Goal: Task Accomplishment & Management: Manage account settings

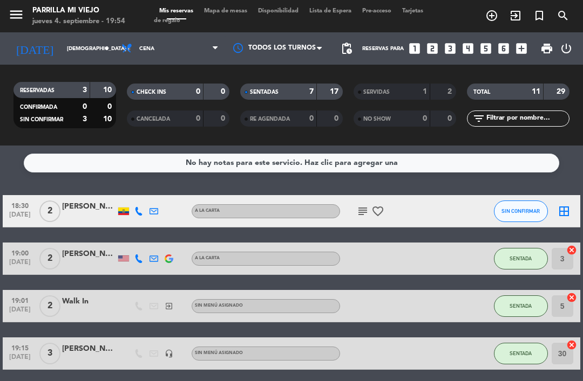
click at [524, 213] on span "SIN CONFIRMAR" at bounding box center [520, 211] width 38 height 6
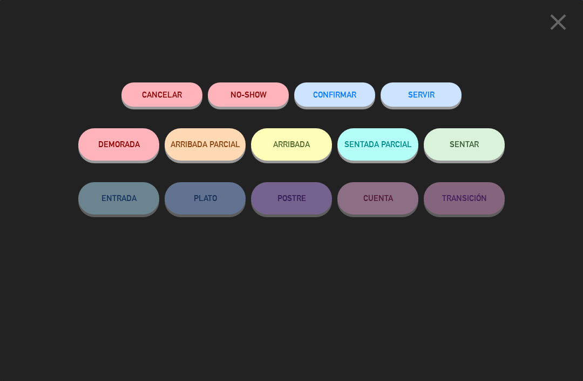
click at [449, 134] on button "SENTAR" at bounding box center [464, 144] width 81 height 32
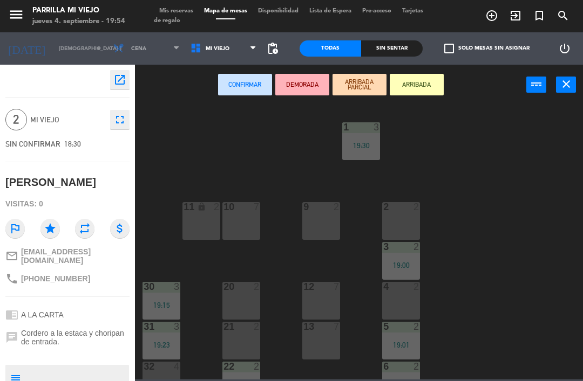
click at [411, 221] on div "2 2" at bounding box center [401, 221] width 38 height 38
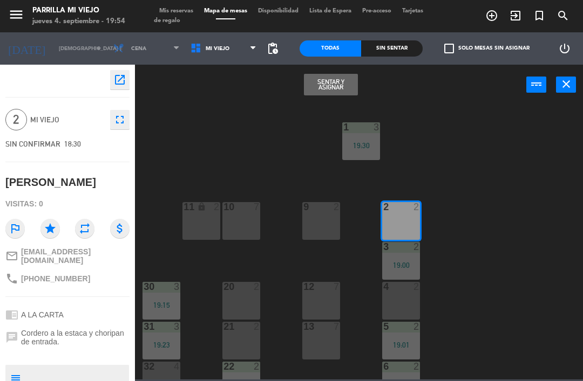
click at [329, 81] on button "Sentar y Asignar" at bounding box center [331, 85] width 54 height 22
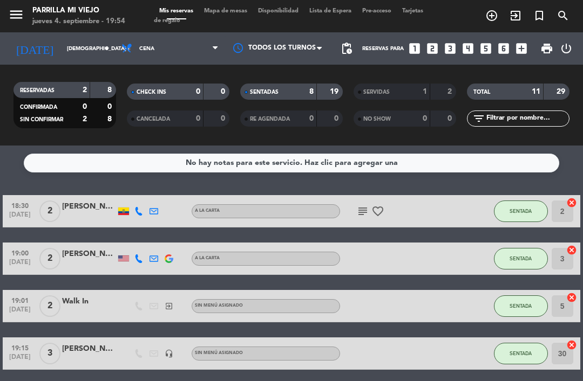
click at [358, 205] on icon "subject" at bounding box center [362, 211] width 13 height 13
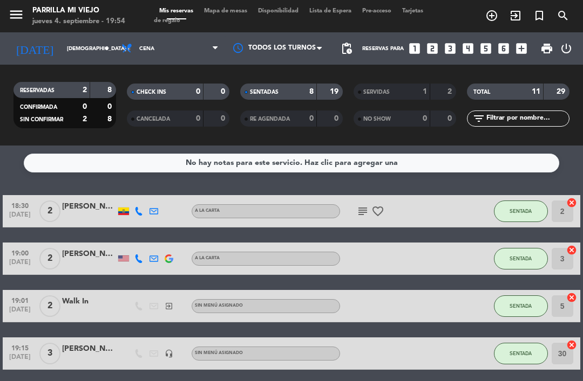
click at [213, 9] on span "Mapa de mesas" at bounding box center [226, 11] width 54 height 6
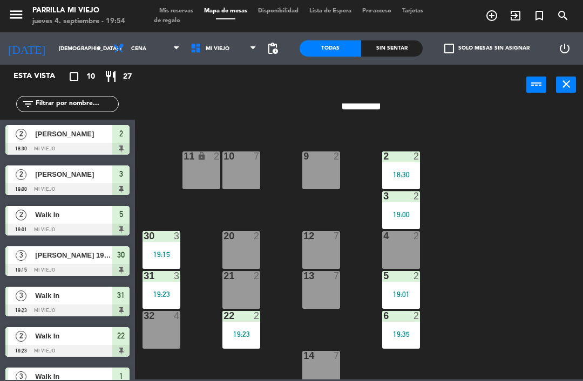
scroll to position [53, 0]
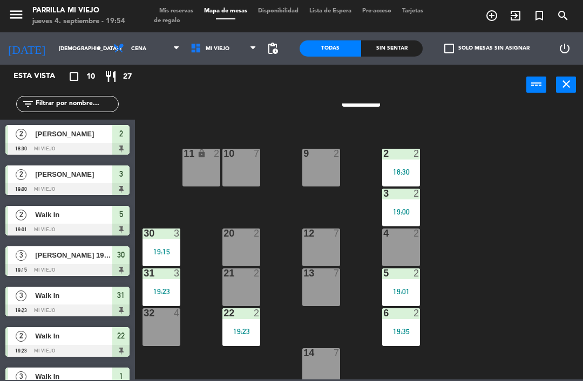
click at [393, 186] on div "2 2 18:30" at bounding box center [401, 168] width 38 height 38
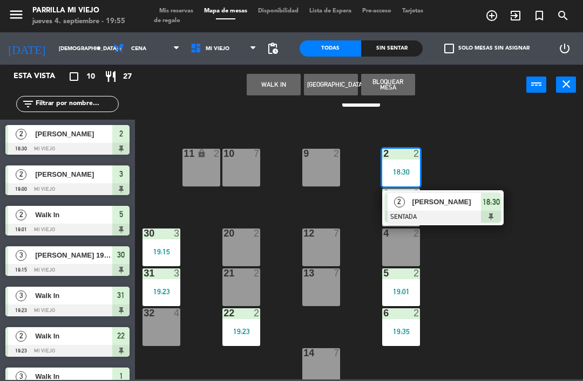
click at [492, 203] on span "18:30" at bounding box center [490, 202] width 17 height 13
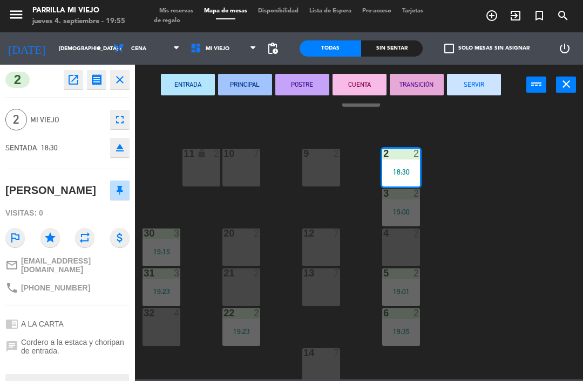
click at [297, 83] on button "POSTRE" at bounding box center [302, 85] width 54 height 22
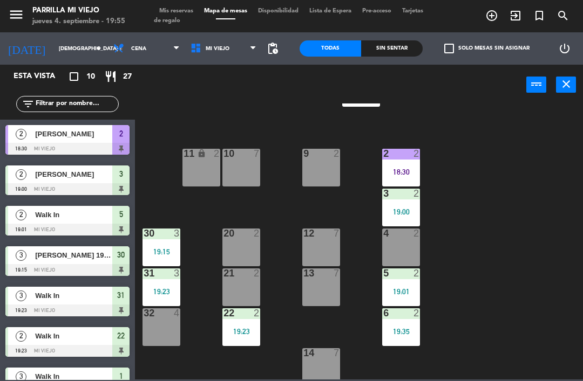
click at [520, 187] on div "1 3 19:30 2 2 18:30 9 2 10 7 11 lock 2 3 2 19:00 4 2 12 7 20 2 30 3 19:15 5 2 1…" at bounding box center [362, 242] width 442 height 276
click at [397, 63] on div "Todas Sin sentar" at bounding box center [360, 48] width 123 height 32
click at [381, 55] on div "Sin sentar" at bounding box center [392, 48] width 62 height 16
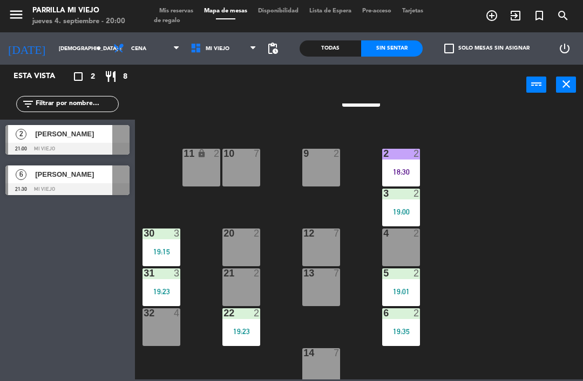
click at [317, 249] on div "12 7" at bounding box center [321, 248] width 38 height 38
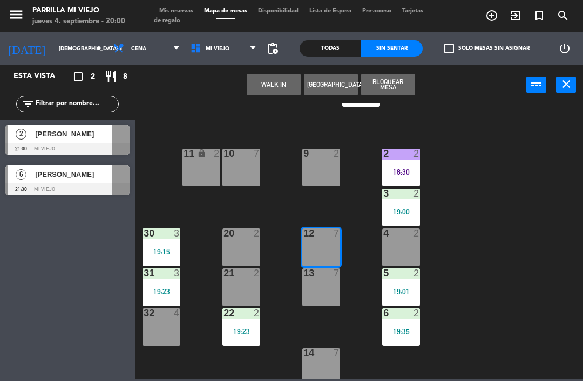
click at [270, 90] on button "WALK IN" at bounding box center [274, 85] width 54 height 22
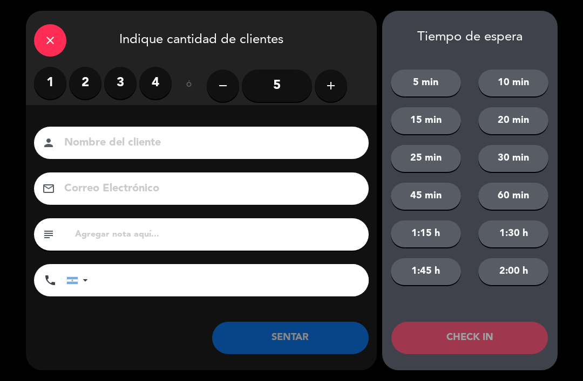
click at [154, 88] on label "4" at bounding box center [155, 83] width 32 height 32
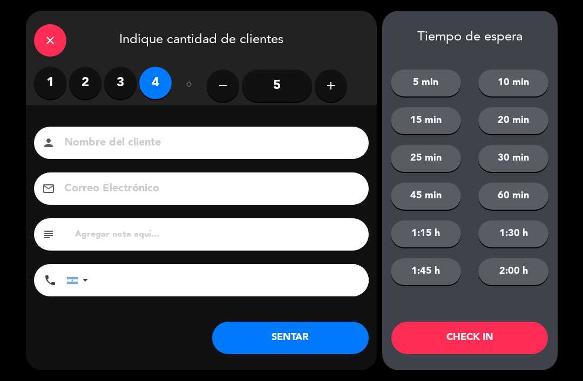
click at [268, 347] on button "SENTAR" at bounding box center [290, 338] width 156 height 32
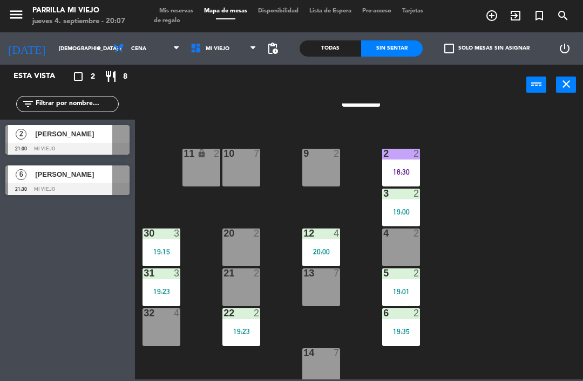
click at [400, 258] on div "4 2" at bounding box center [401, 248] width 38 height 38
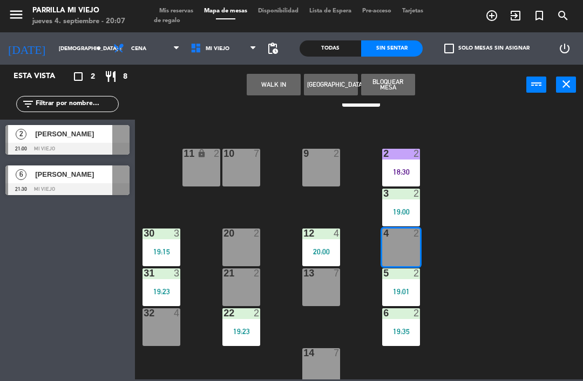
click at [264, 94] on button "WALK IN" at bounding box center [274, 85] width 54 height 22
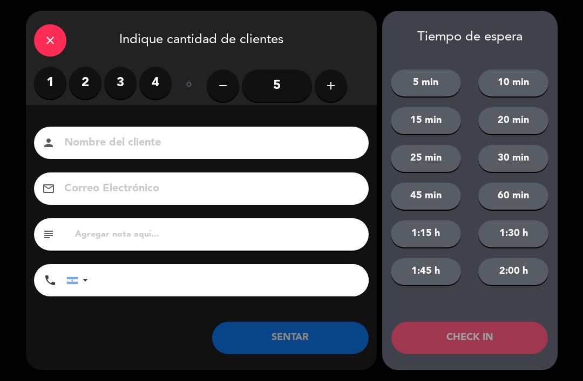
click at [64, 77] on label "1" at bounding box center [50, 83] width 32 height 32
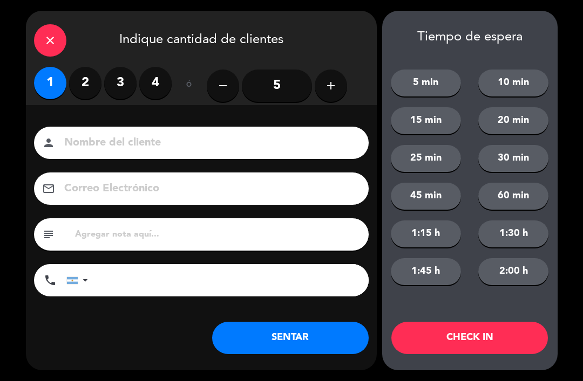
click at [85, 81] on label "2" at bounding box center [85, 83] width 32 height 32
click at [281, 334] on button "SENTAR" at bounding box center [290, 338] width 156 height 32
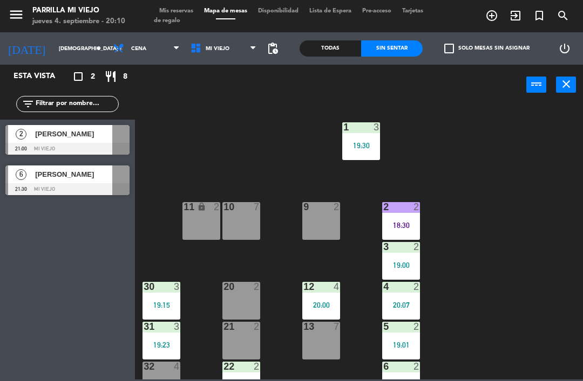
scroll to position [0, 0]
click at [334, 222] on div "9 2" at bounding box center [321, 221] width 38 height 38
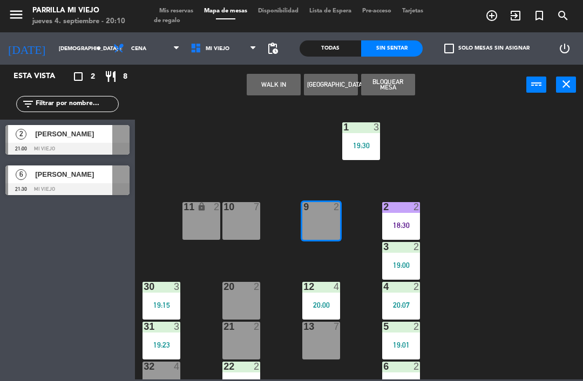
click at [266, 95] on button "WALK IN" at bounding box center [274, 85] width 54 height 22
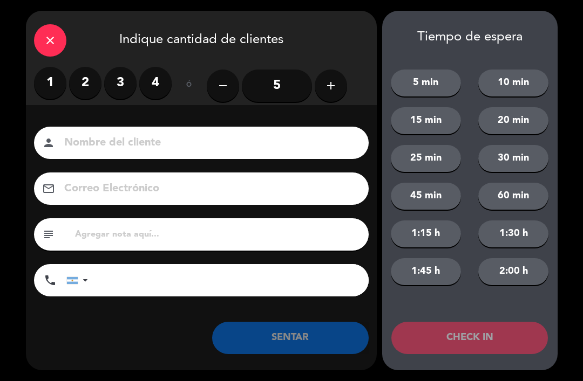
click at [109, 74] on label "3" at bounding box center [120, 83] width 32 height 32
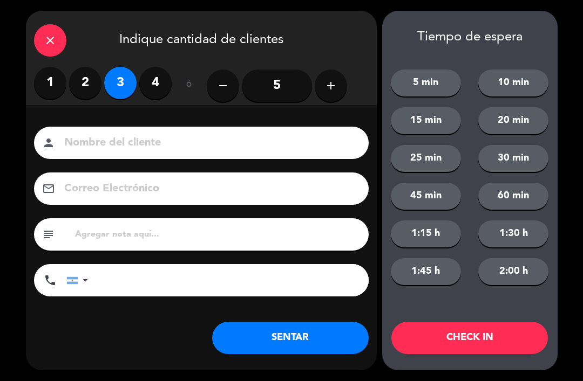
click at [82, 74] on label "2" at bounding box center [85, 83] width 32 height 32
click at [295, 324] on button "SENTAR" at bounding box center [290, 338] width 156 height 32
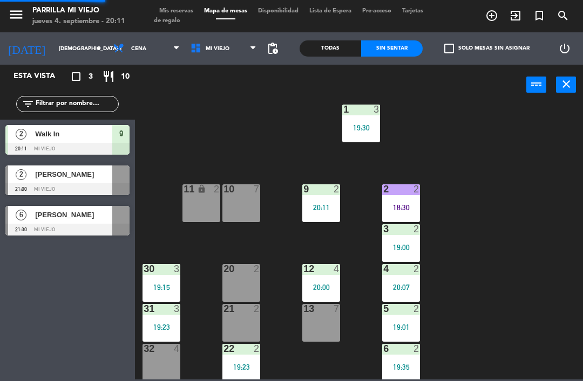
scroll to position [17, 0]
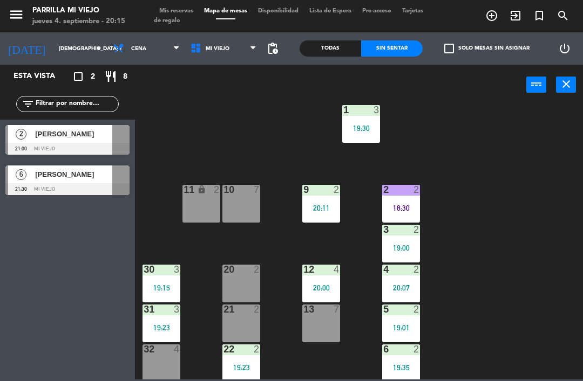
click at [174, 8] on span "Mis reservas" at bounding box center [176, 11] width 45 height 6
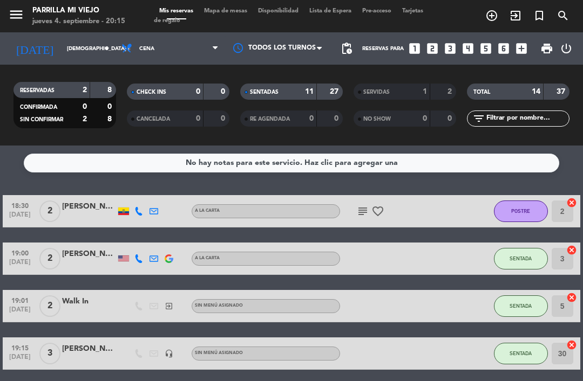
click at [286, 87] on div "SENTADAS" at bounding box center [268, 92] width 50 height 12
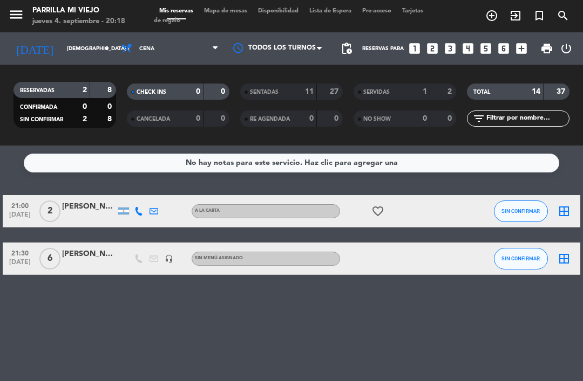
click at [217, 14] on span "Mapa de mesas" at bounding box center [226, 11] width 54 height 6
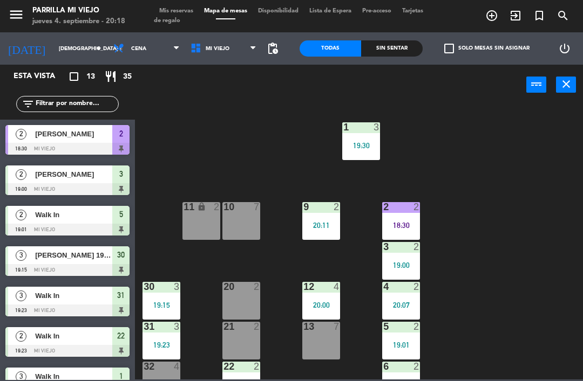
click at [406, 250] on div at bounding box center [401, 247] width 18 height 10
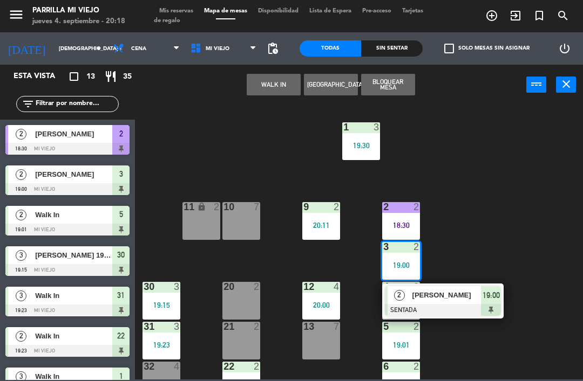
click at [501, 290] on div "2 [PERSON_NAME] SENTADA 19:00" at bounding box center [442, 301] width 121 height 35
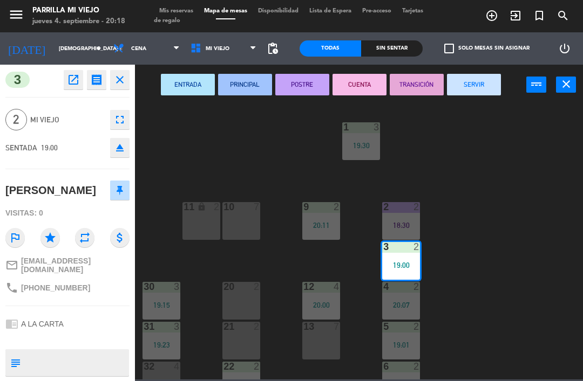
click at [465, 83] on button "SERVIR" at bounding box center [474, 85] width 54 height 22
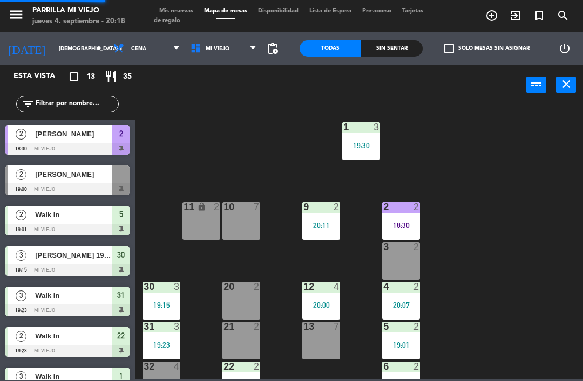
click at [535, 236] on div "1 3 19:30 2 2 18:30 9 2 20:11 10 7 11 lock 2 3 2 4 2 20:07 12 4 20:00 20 2 30 3…" at bounding box center [362, 242] width 442 height 276
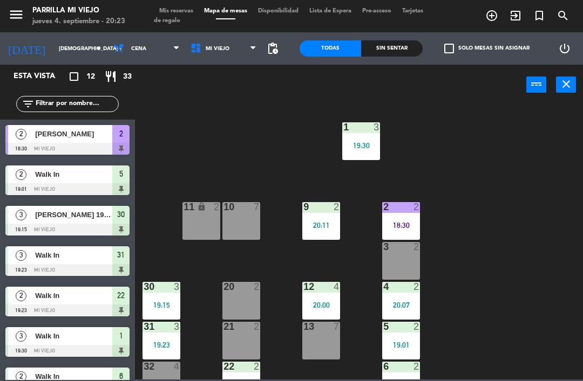
click at [325, 345] on div "13 7" at bounding box center [321, 341] width 38 height 38
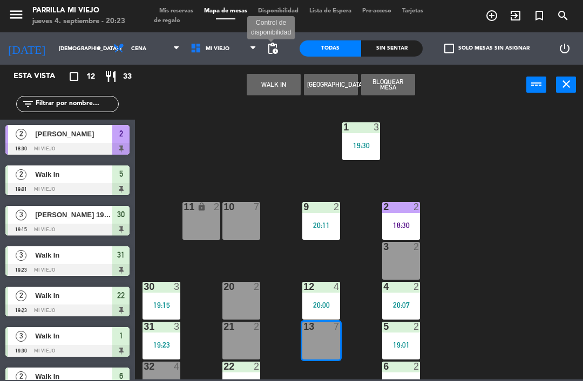
click at [274, 54] on span "pending_actions" at bounding box center [272, 48] width 13 height 13
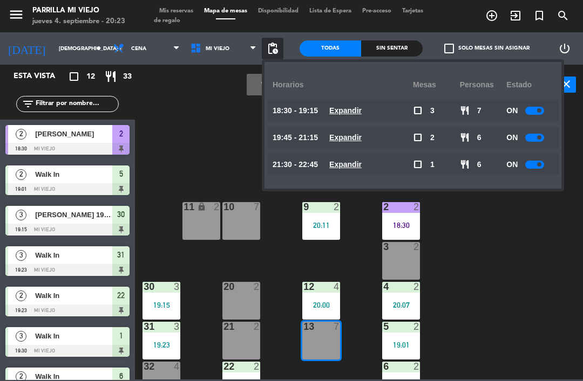
click at [272, 76] on div "Horarios" at bounding box center [342, 85] width 140 height 30
click at [176, 147] on div "1 3 19:30 2 2 18:30 9 2 20:11 10 7 11 lock 2 3 2 4 2 20:07 12 4 20:00 20 2 30 3…" at bounding box center [362, 242] width 442 height 276
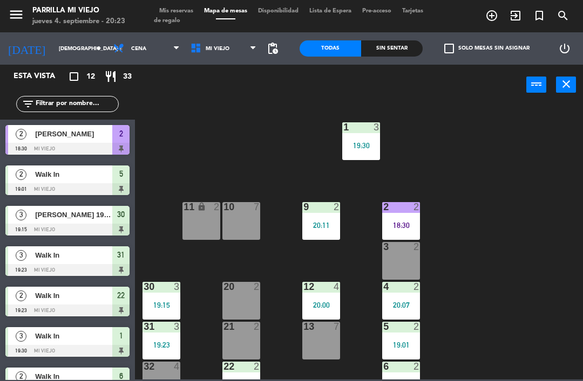
click at [275, 47] on span "pending_actions" at bounding box center [272, 48] width 13 height 13
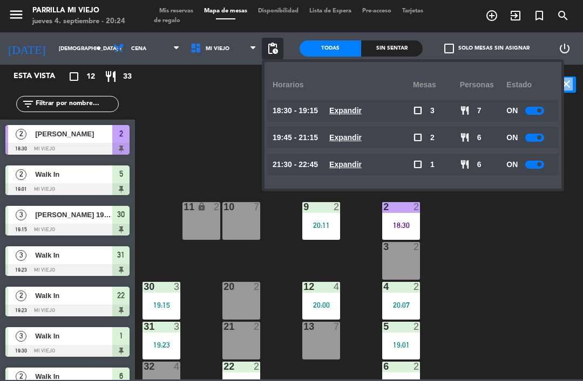
click at [517, 272] on div "1 3 19:30 2 2 18:30 9 2 20:11 10 7 11 lock 2 3 2 4 2 20:07 12 4 20:00 20 2 30 3…" at bounding box center [362, 242] width 442 height 276
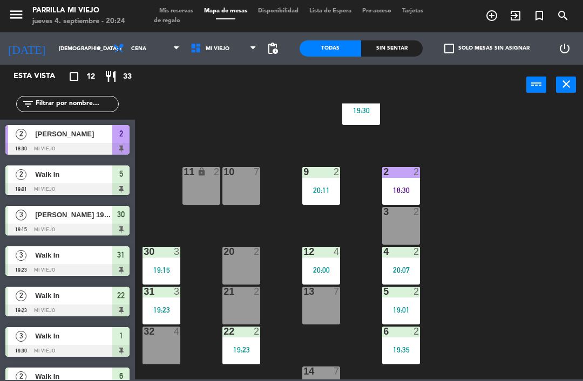
scroll to position [38, 0]
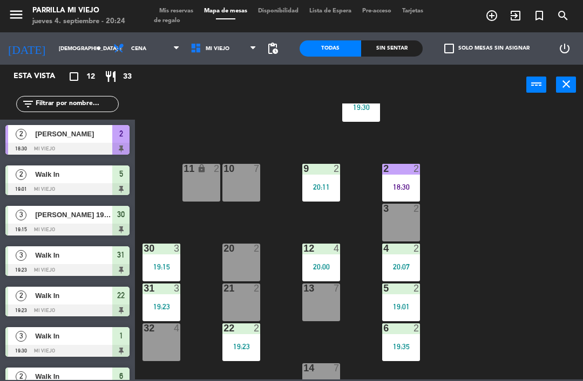
click at [405, 177] on div "2 2 18:30" at bounding box center [401, 183] width 38 height 38
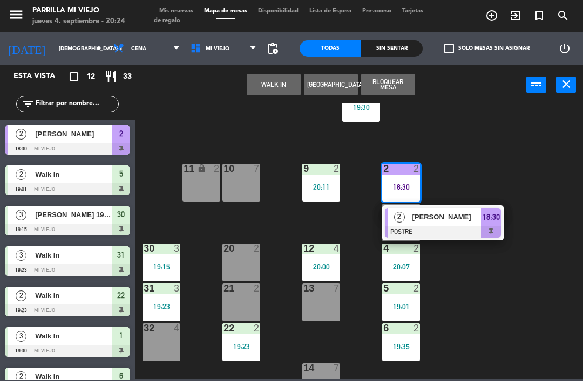
click at [494, 218] on span "18:30" at bounding box center [490, 217] width 17 height 13
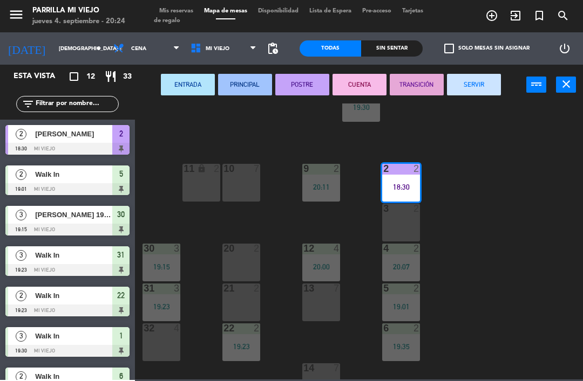
click at [473, 84] on button "SERVIR" at bounding box center [474, 85] width 54 height 22
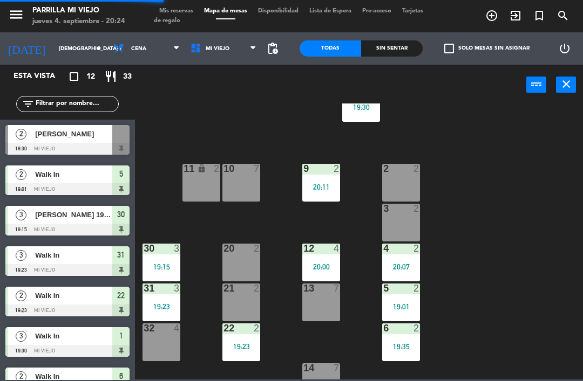
click at [504, 244] on div "1 3 19:30 2 2 9 2 20:11 10 7 11 lock 2 3 2 4 2 20:07 12 4 20:00 20 2 30 3 19:15…" at bounding box center [362, 242] width 442 height 276
click at [397, 233] on div "3 2" at bounding box center [401, 223] width 38 height 38
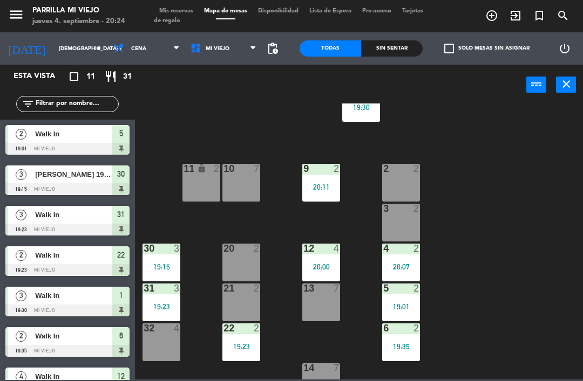
click at [545, 269] on div "1 3 19:30 2 2 9 2 20:11 10 7 11 lock 2 3 2 4 2 20:07 12 4 20:00 20 2 30 3 19:15…" at bounding box center [362, 242] width 442 height 276
click at [193, 191] on div "11 lock 2" at bounding box center [201, 183] width 38 height 38
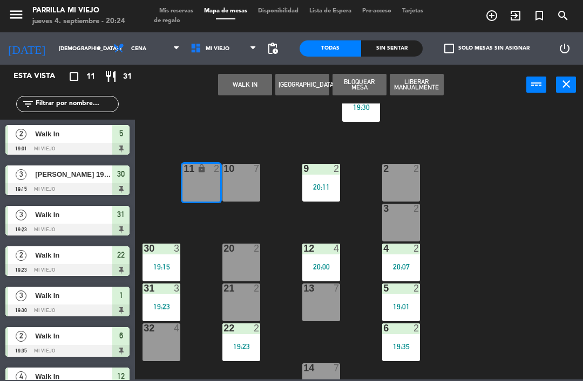
click at [257, 191] on div "10 7" at bounding box center [241, 183] width 38 height 38
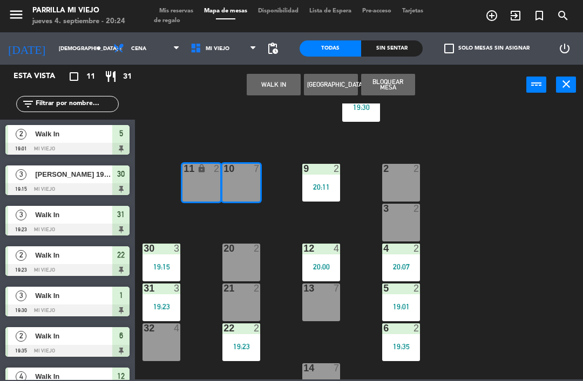
click at [268, 91] on button "WALK IN" at bounding box center [274, 85] width 54 height 22
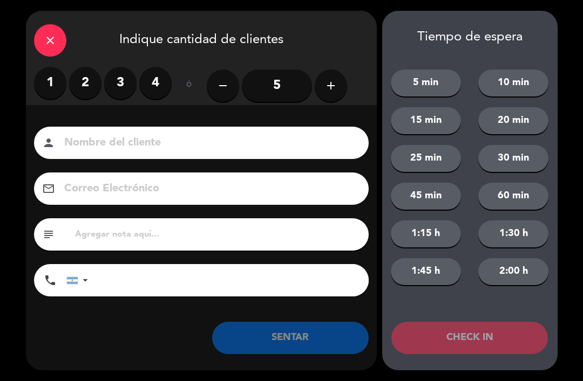
click at [326, 84] on icon "add" at bounding box center [330, 85] width 13 height 13
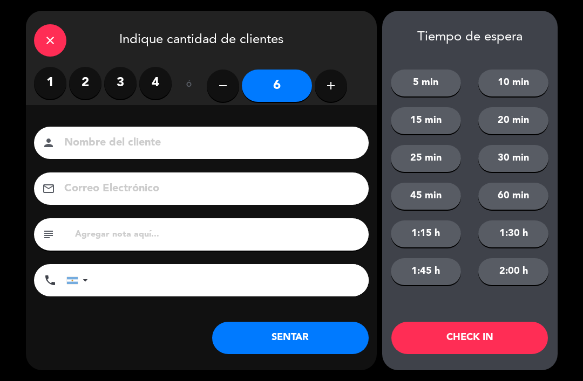
click at [291, 344] on button "SENTAR" at bounding box center [290, 338] width 156 height 32
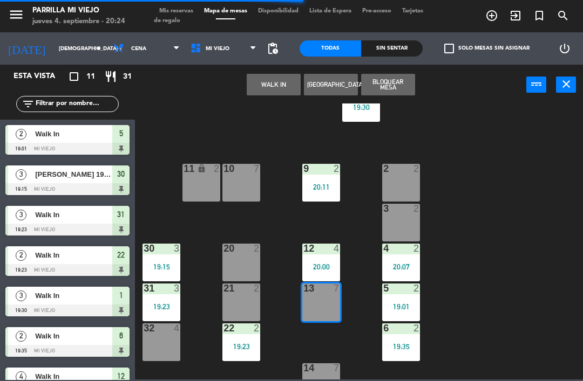
click at [261, 81] on button "WALK IN" at bounding box center [274, 85] width 54 height 22
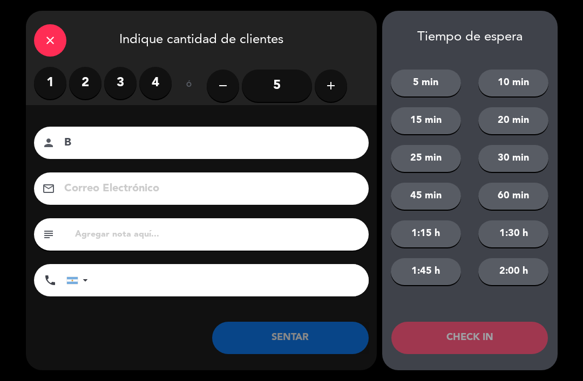
type input "B"
click at [148, 83] on label "4" at bounding box center [155, 83] width 32 height 32
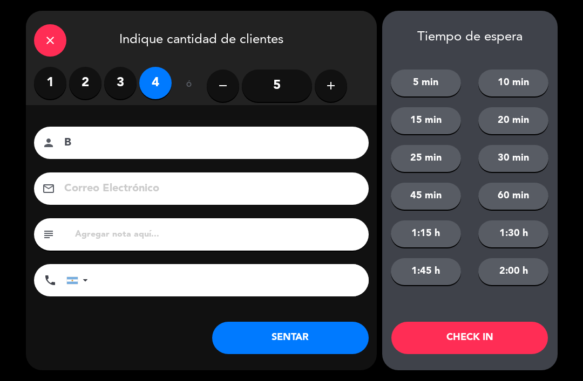
click at [39, 34] on div "close" at bounding box center [50, 40] width 32 height 32
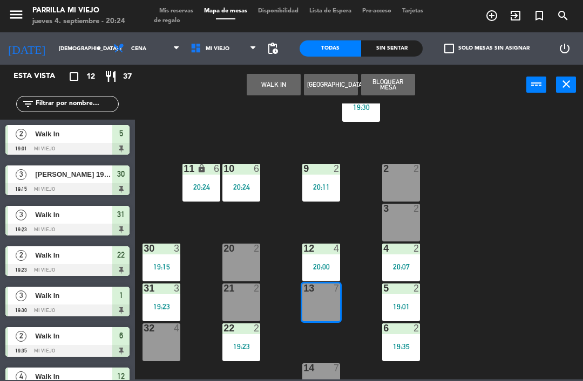
click at [272, 83] on button "WALK IN" at bounding box center [274, 85] width 54 height 22
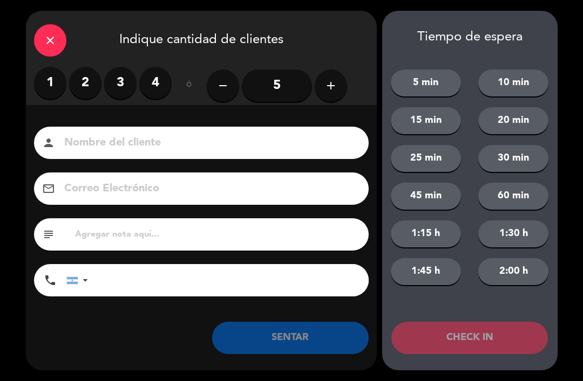
click at [166, 83] on label "4" at bounding box center [155, 83] width 32 height 32
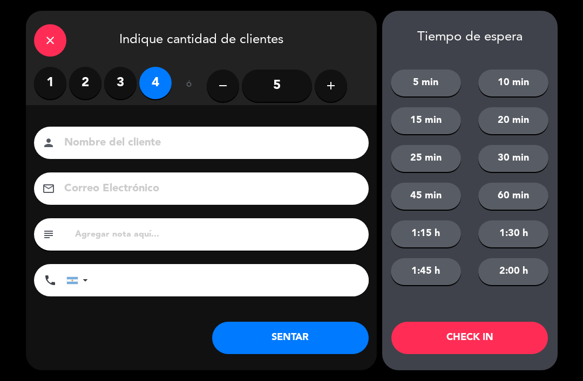
click at [285, 344] on button "SENTAR" at bounding box center [290, 338] width 156 height 32
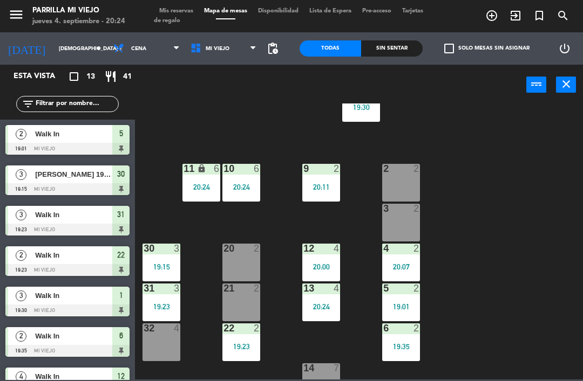
click at [395, 49] on div "Sin sentar" at bounding box center [392, 48] width 62 height 16
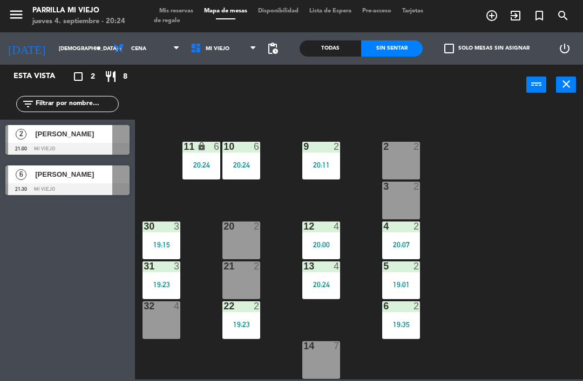
scroll to position [54, 0]
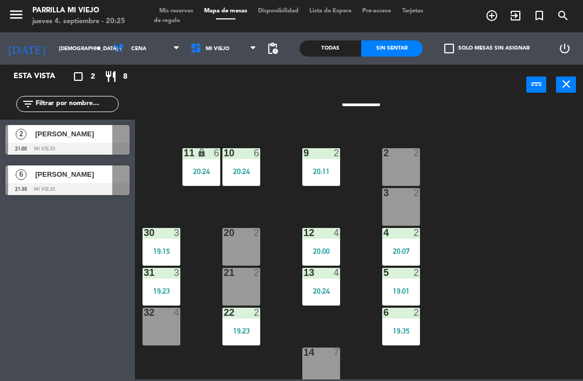
click at [177, 5] on div "menu [PERSON_NAME] Mi Viejo jueves 4. septiembre - 20:25 Mis reservas Mapa de m…" at bounding box center [291, 16] width 583 height 32
click at [165, 2] on div "menu [PERSON_NAME] Mi Viejo jueves 4. septiembre - 20:25 Mis reservas Mapa de m…" at bounding box center [291, 16] width 583 height 32
click at [182, 4] on div "menu [PERSON_NAME] Mi Viejo jueves 4. septiembre - 20:25 Mis reservas Mapa de m…" at bounding box center [291, 16] width 583 height 32
click at [176, 4] on div "menu [PERSON_NAME] Mi Viejo jueves 4. septiembre - 20:25 Mis reservas Mapa de m…" at bounding box center [291, 16] width 583 height 32
click at [174, 9] on span "Mis reservas" at bounding box center [176, 11] width 45 height 6
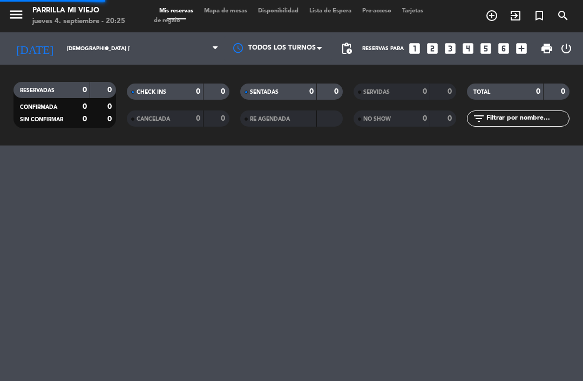
click at [173, 2] on div "menu [PERSON_NAME] Mi Viejo jueves 4. septiembre - 20:25 Mis reservas Mapa de m…" at bounding box center [291, 16] width 583 height 32
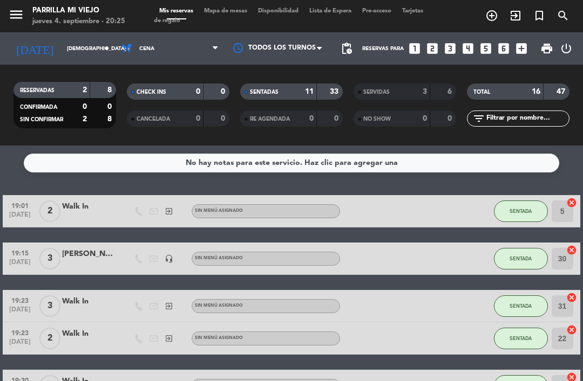
click at [225, 5] on div "menu [PERSON_NAME] Mi Viejo jueves 4. septiembre - 20:25 Mis reservas Mapa de m…" at bounding box center [291, 16] width 583 height 32
click at [235, 5] on div "menu [PERSON_NAME] Mi Viejo jueves 4. septiembre - 20:25 Mis reservas Mapa de m…" at bounding box center [291, 16] width 583 height 32
click at [221, 3] on div "menu [PERSON_NAME] Mi Viejo jueves 4. septiembre - 20:25 Mis reservas Mapa de m…" at bounding box center [291, 16] width 583 height 32
click at [235, 8] on span "Mapa de mesas" at bounding box center [226, 11] width 54 height 6
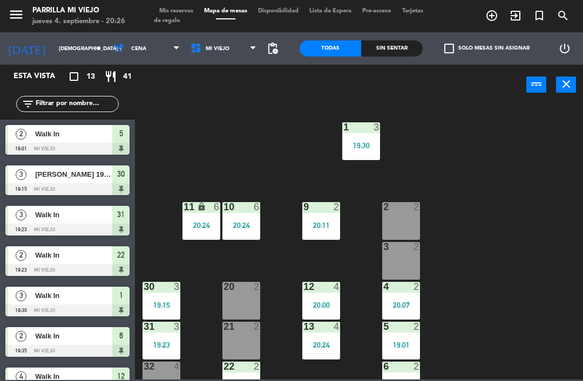
click at [385, 56] on div "Sin sentar" at bounding box center [392, 48] width 62 height 16
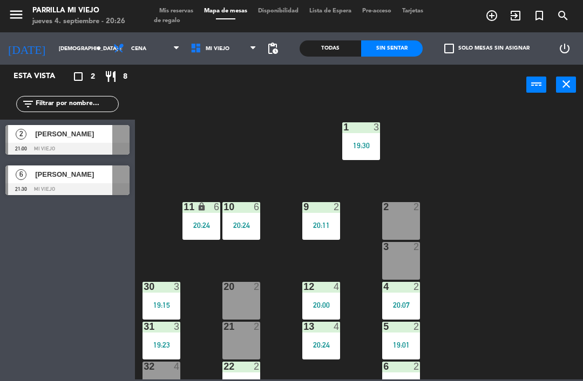
click at [318, 41] on div "Todas" at bounding box center [330, 48] width 62 height 16
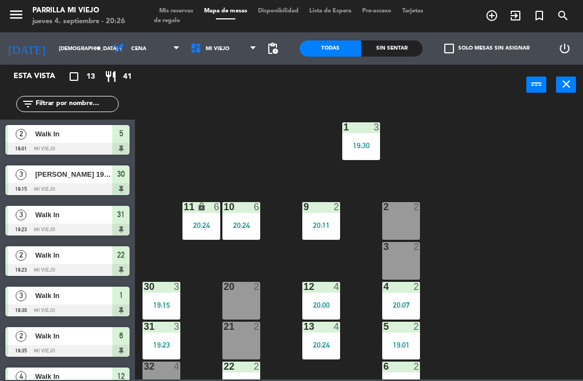
click at [175, 1] on div "menu [PERSON_NAME] Mi Viejo jueves 4. septiembre - 20:26 Mis reservas Mapa de m…" at bounding box center [291, 16] width 583 height 32
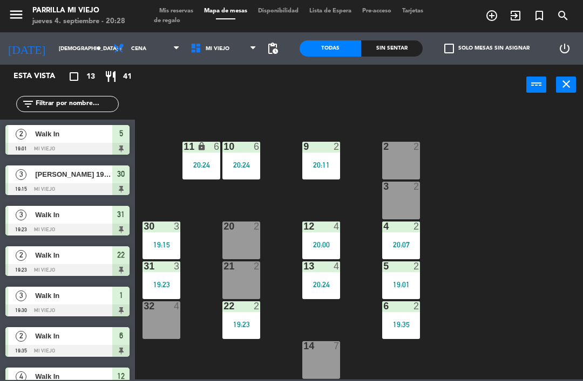
scroll to position [60, 0]
click at [402, 277] on div "5 2 19:01" at bounding box center [401, 281] width 38 height 38
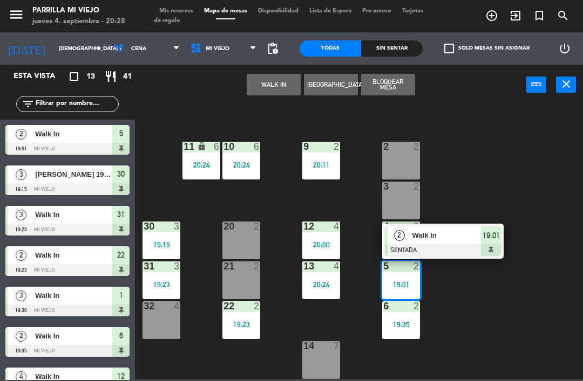
click at [503, 231] on div "2 Walk In SENTADA 19:01" at bounding box center [442, 241] width 121 height 35
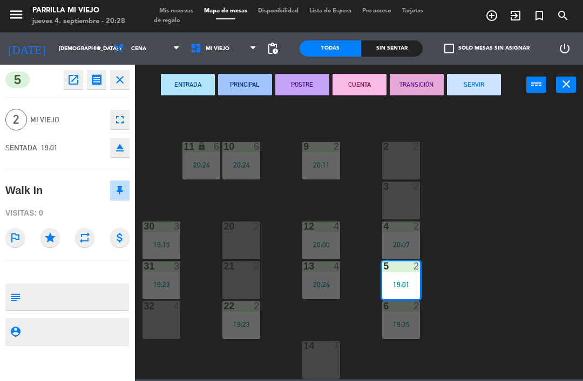
click at [475, 84] on button "SERVIR" at bounding box center [474, 85] width 54 height 22
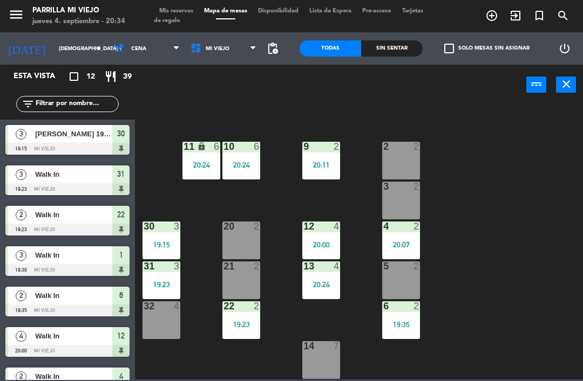
click at [503, 290] on div "1 3 19:30 2 2 9 2 20:11 10 6 20:24 11 lock 6 20:24 3 2 4 2 20:07 12 4 20:00 20 …" at bounding box center [362, 242] width 442 height 276
click at [321, 165] on div "20:11" at bounding box center [321, 165] width 38 height 8
click at [572, 226] on div "1 3 19:30 2 2 9 2 20:11 10 6 20:24 11 lock 6 20:24 3 2 4 2 20:07 12 4 20:00 20 …" at bounding box center [362, 242] width 442 height 276
click at [405, 157] on div "2 2" at bounding box center [401, 161] width 38 height 38
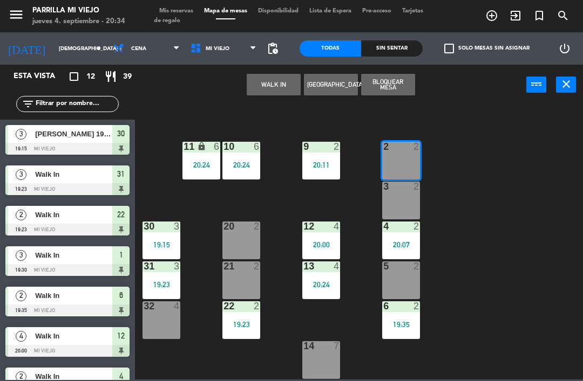
click at [285, 86] on button "WALK IN" at bounding box center [274, 85] width 54 height 22
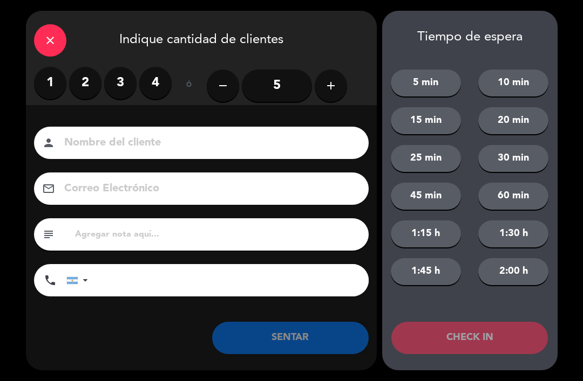
click at [99, 81] on label "2" at bounding box center [85, 83] width 32 height 32
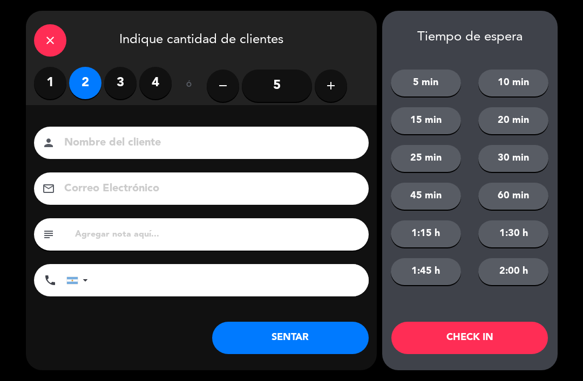
click at [322, 344] on button "SENTAR" at bounding box center [290, 338] width 156 height 32
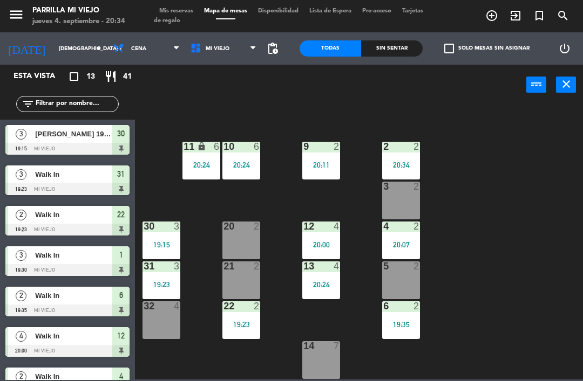
click at [370, 51] on div "Sin sentar" at bounding box center [392, 48] width 62 height 16
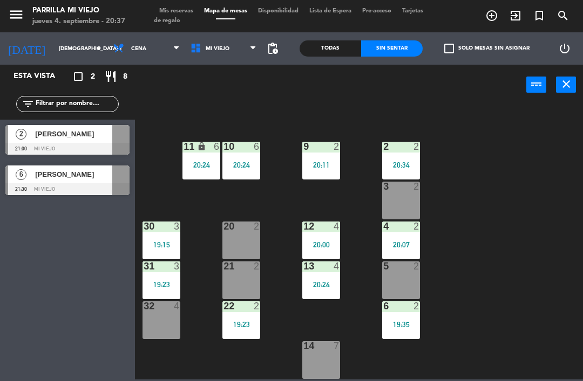
click at [163, 325] on div "32 4" at bounding box center [161, 321] width 38 height 38
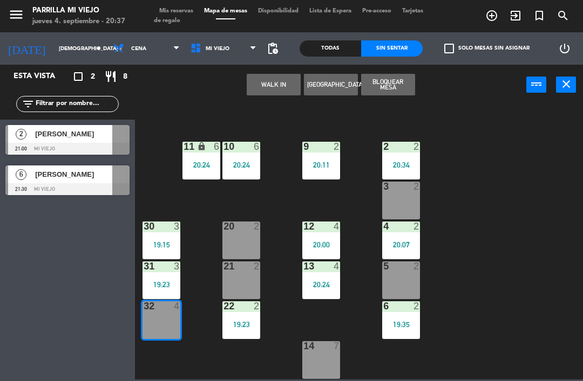
click at [279, 81] on button "WALK IN" at bounding box center [274, 85] width 54 height 22
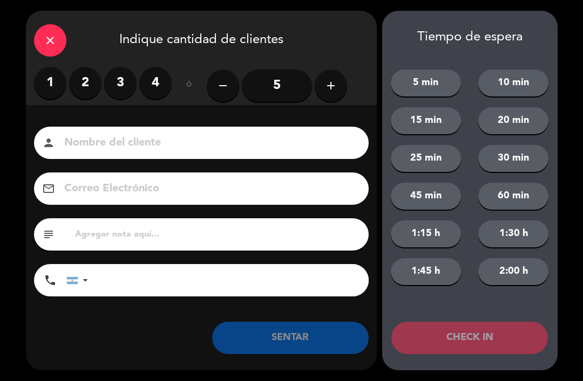
click at [158, 79] on label "4" at bounding box center [155, 83] width 32 height 32
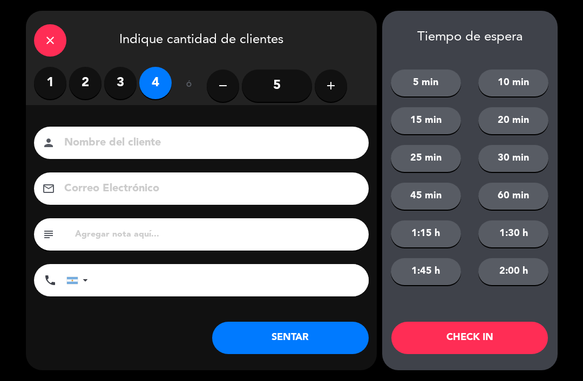
click at [302, 338] on button "SENTAR" at bounding box center [290, 338] width 156 height 32
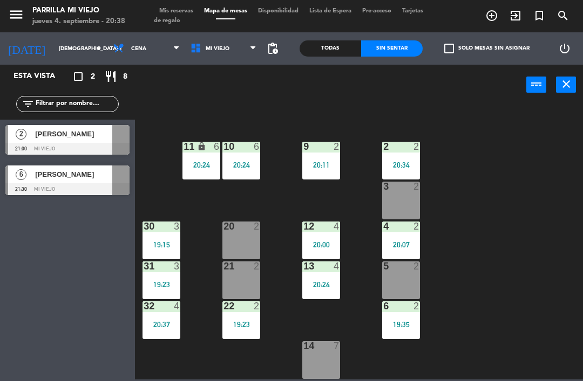
click at [510, 235] on div "1 3 19:30 2 2 20:34 9 2 20:11 10 6 20:24 11 lock 6 20:24 3 2 4 2 20:07 12 4 20:…" at bounding box center [362, 242] width 442 height 276
click at [185, 10] on span "Mis reservas" at bounding box center [176, 11] width 45 height 6
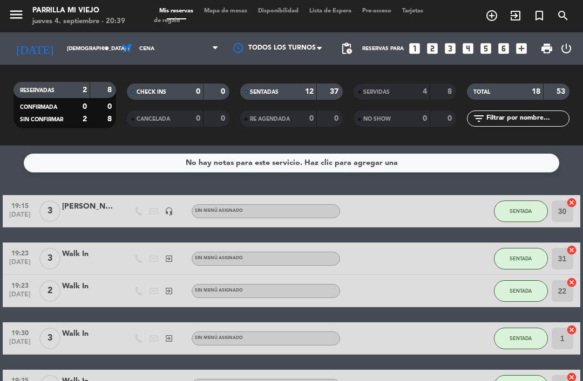
click at [305, 93] on strong "12" at bounding box center [309, 92] width 9 height 8
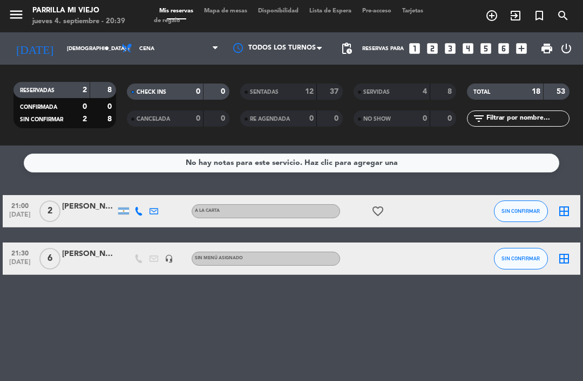
scroll to position [9, 0]
click at [224, 8] on span "Mapa de mesas" at bounding box center [226, 11] width 54 height 6
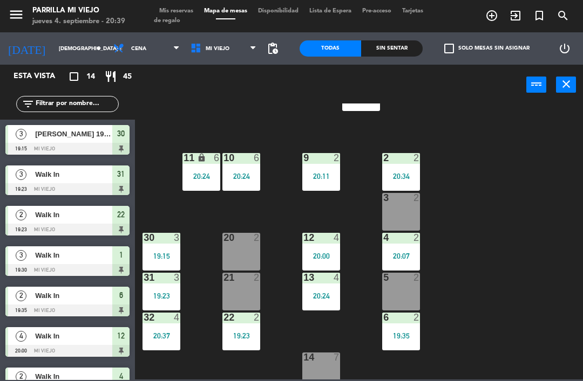
scroll to position [45, 0]
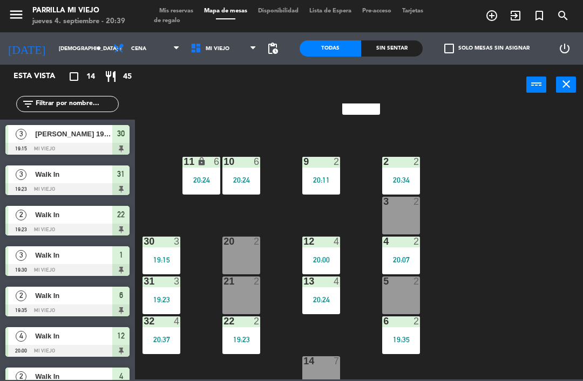
click at [504, 378] on div "1 3 19:30 2 2 20:34 9 2 20:11 10 6 20:24 11 lock 6 20:24 3 2 4 2 20:07 12 4 20:…" at bounding box center [362, 242] width 442 height 276
click at [173, 298] on div "19:23" at bounding box center [161, 300] width 38 height 8
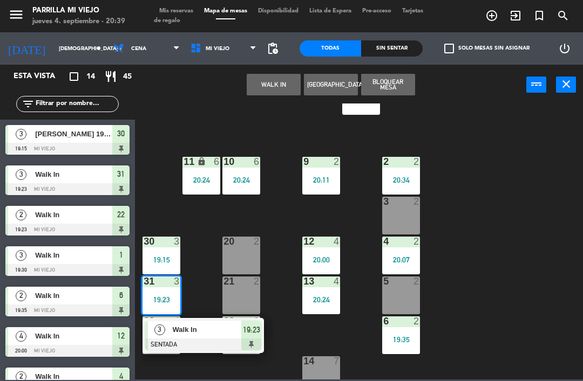
click at [254, 333] on span "19:23" at bounding box center [251, 330] width 17 height 13
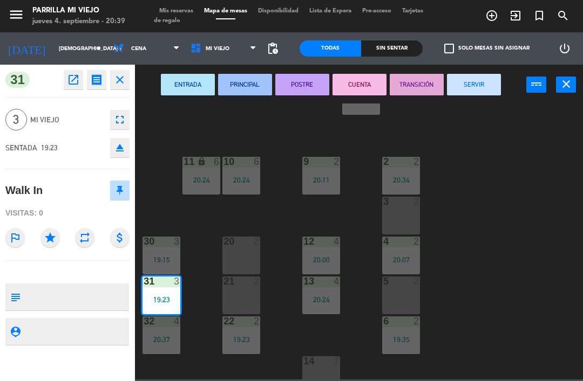
click at [312, 81] on button "POSTRE" at bounding box center [302, 85] width 54 height 22
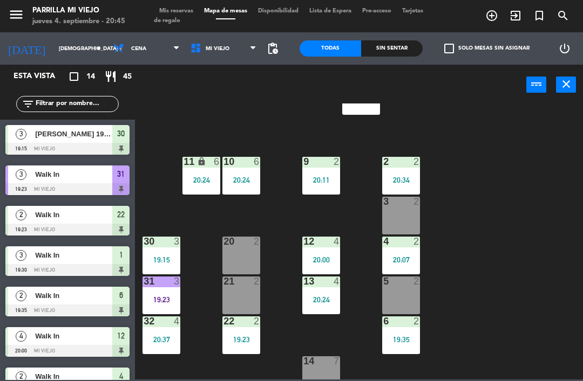
click at [519, 182] on div "1 3 19:30 2 2 20:34 9 2 20:11 10 6 20:24 11 lock 6 20:24 3 2 4 2 20:07 12 4 20:…" at bounding box center [362, 242] width 442 height 276
click at [372, 52] on div "Sin sentar" at bounding box center [392, 48] width 62 height 16
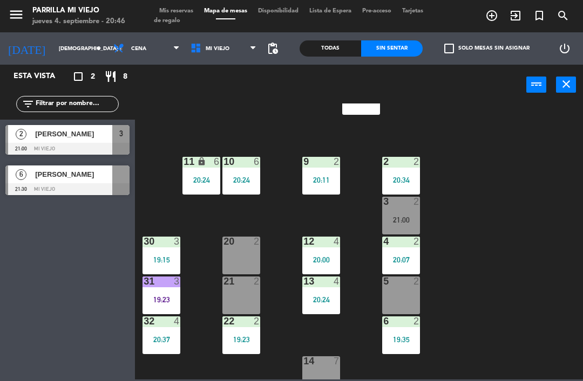
click at [397, 217] on div "21:00" at bounding box center [401, 220] width 38 height 8
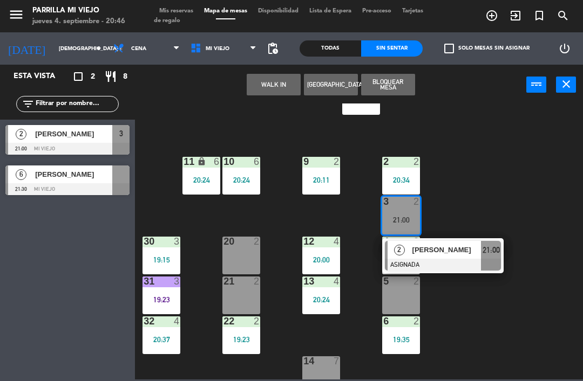
click at [492, 252] on span "21:00" at bounding box center [490, 250] width 17 height 13
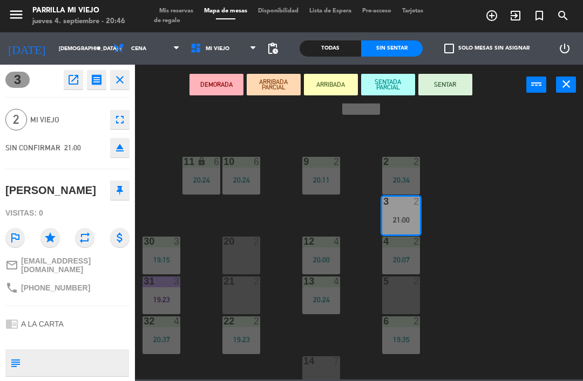
click at [443, 90] on button "SENTAR" at bounding box center [445, 85] width 54 height 22
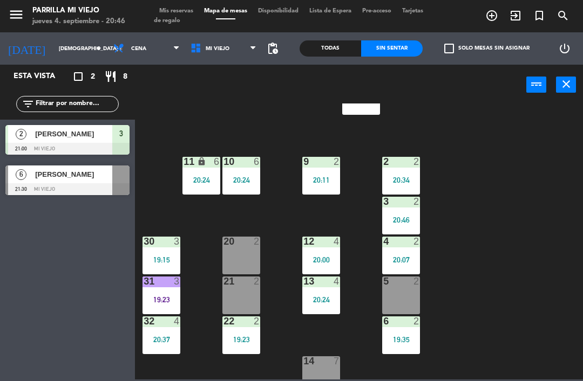
click at [496, 236] on div "1 3 19:30 2 2 20:34 9 2 20:11 10 6 20:24 11 lock 6 20:24 3 2 20:46 4 2 20:07 12…" at bounding box center [362, 242] width 442 height 276
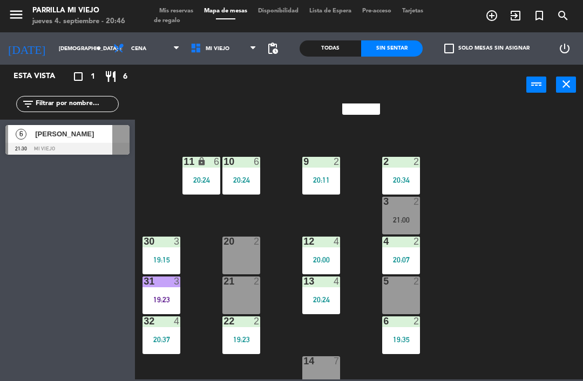
click at [406, 217] on div "21:00" at bounding box center [401, 220] width 38 height 8
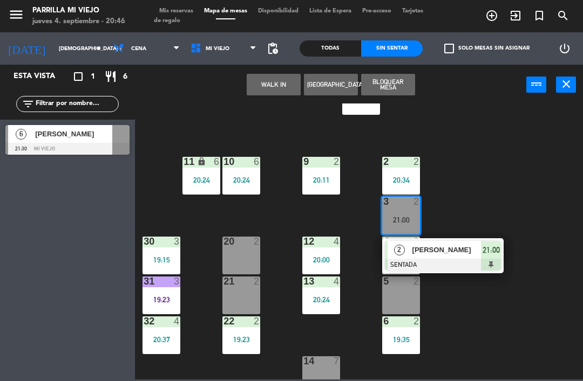
click at [503, 248] on div "2 [PERSON_NAME] SENTADA 21:00" at bounding box center [442, 255] width 121 height 35
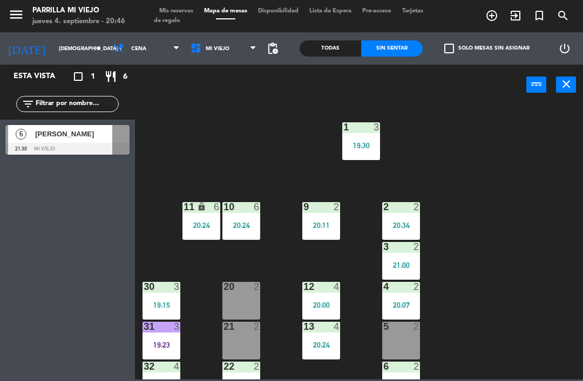
scroll to position [0, 0]
click at [374, 143] on div "19:30" at bounding box center [361, 146] width 38 height 8
click at [514, 126] on div "1 3 19:30 2 2 20:34 9 2 20:11 10 6 20:24 11 lock 6 20:24 3 2 21:00 4 2 20:07 12…" at bounding box center [362, 242] width 442 height 276
click at [399, 336] on div "5 2" at bounding box center [401, 341] width 38 height 38
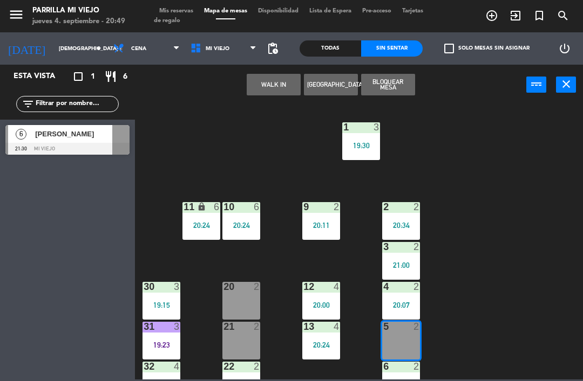
click at [270, 90] on button "WALK IN" at bounding box center [274, 85] width 54 height 22
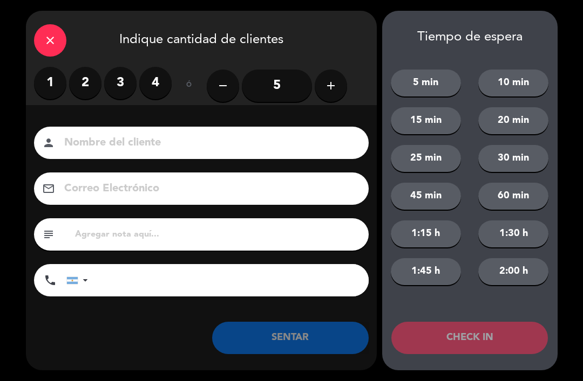
click at [85, 76] on label "2" at bounding box center [85, 83] width 32 height 32
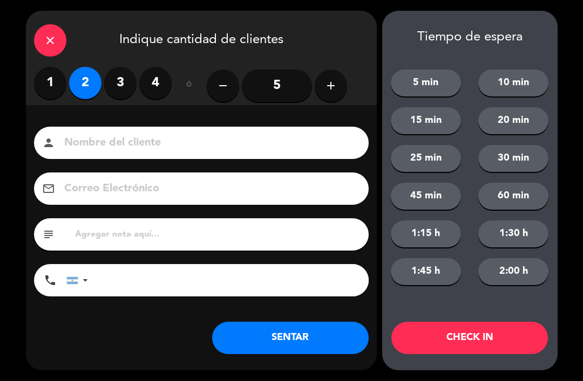
click at [289, 331] on button "SENTAR" at bounding box center [290, 338] width 156 height 32
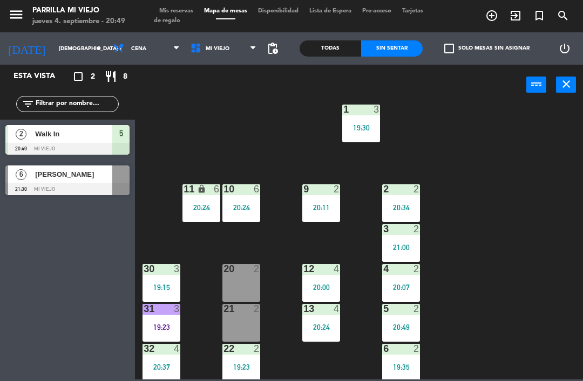
scroll to position [20, 0]
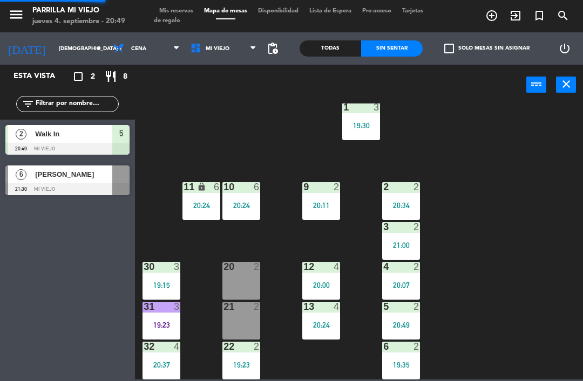
click at [359, 117] on div "1 3 19:30" at bounding box center [361, 122] width 38 height 38
click at [493, 284] on div "1 3 19:30 2 2 20:34 9 2 20:11 10 6 20:24 11 lock 6 20:24 3 2 21:00 4 2 20:07 12…" at bounding box center [362, 242] width 442 height 276
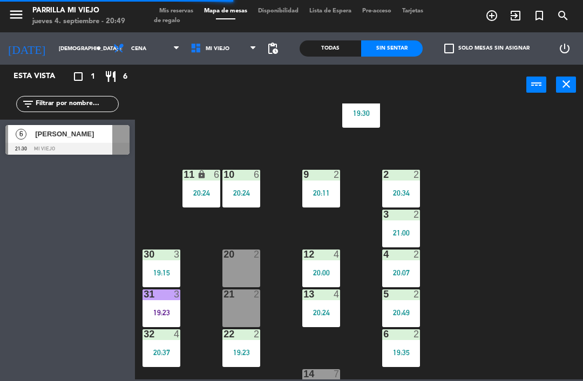
scroll to position [39, 0]
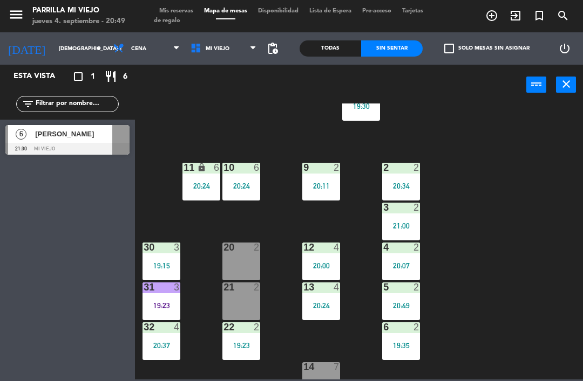
click at [407, 294] on div "5 2 20:49" at bounding box center [401, 302] width 38 height 38
click at [564, 201] on div "1 3 19:30 2 2 20:34 9 2 20:11 10 6 20:24 11 lock 6 20:24 3 2 21:00 4 2 20:07 12…" at bounding box center [362, 242] width 442 height 276
click at [227, 346] on div "19:23" at bounding box center [241, 346] width 38 height 8
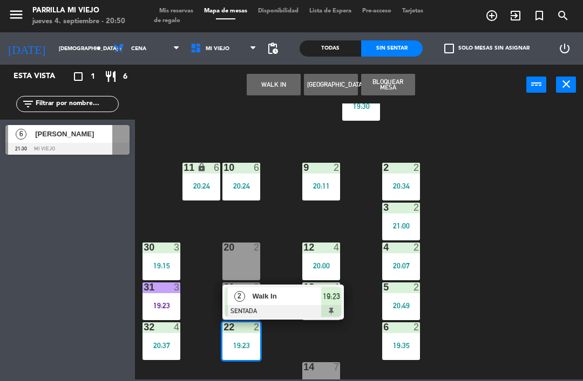
click at [333, 309] on div at bounding box center [283, 311] width 116 height 12
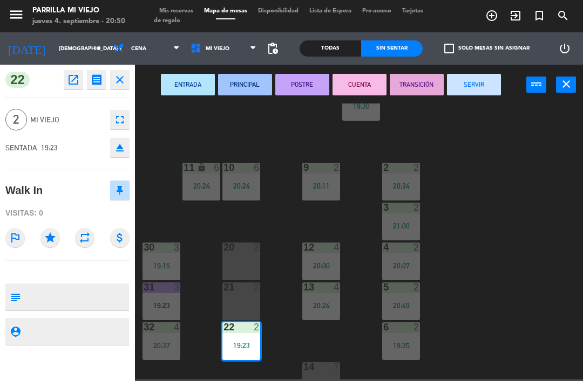
click at [457, 79] on button "SERVIR" at bounding box center [474, 85] width 54 height 22
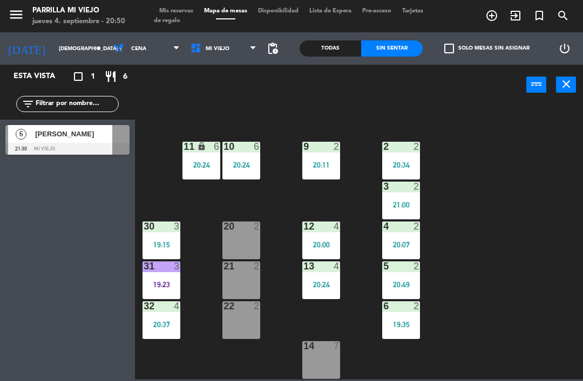
scroll to position [60, 0]
click at [243, 236] on div "20 2" at bounding box center [241, 241] width 38 height 38
click at [256, 270] on div "2" at bounding box center [257, 267] width 6 height 10
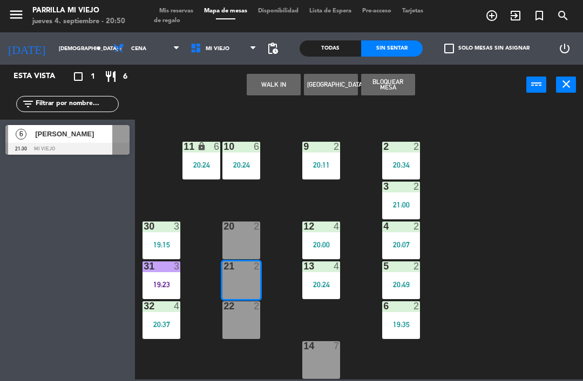
click at [272, 83] on button "WALK IN" at bounding box center [274, 85] width 54 height 22
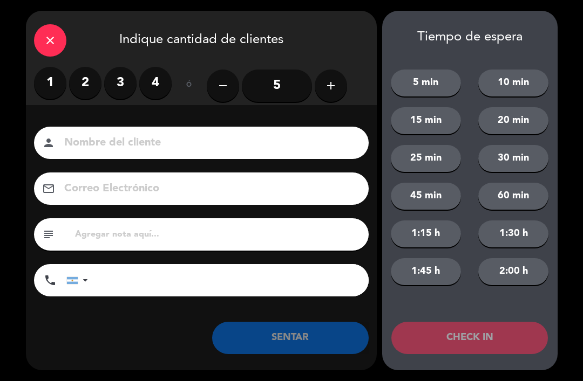
click at [65, 86] on label "1" at bounding box center [50, 83] width 32 height 32
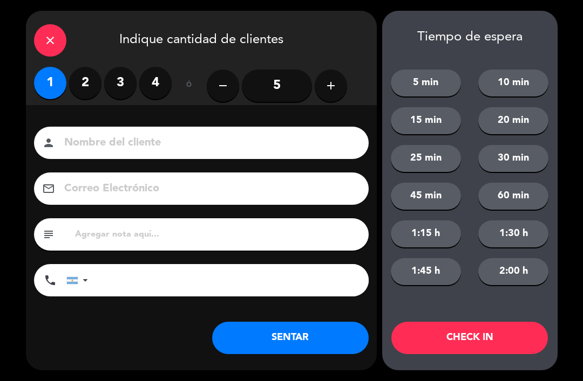
click at [89, 76] on label "2" at bounding box center [85, 83] width 32 height 32
click at [235, 289] on input "tel" at bounding box center [234, 280] width 270 height 32
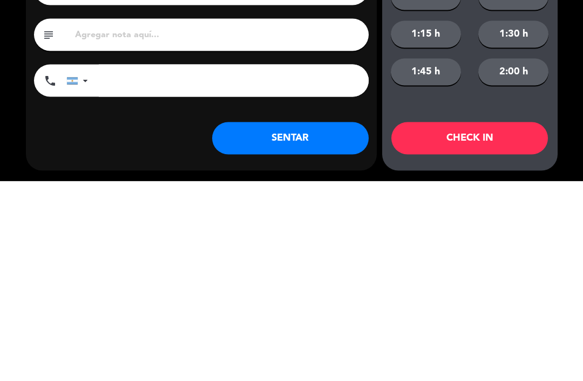
click at [327, 322] on button "SENTAR" at bounding box center [290, 338] width 156 height 32
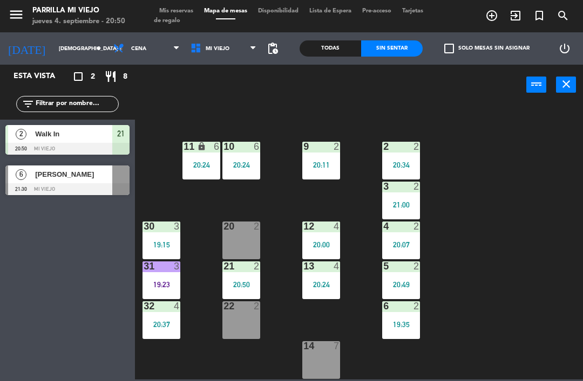
click at [409, 326] on div "19:35" at bounding box center [401, 325] width 38 height 8
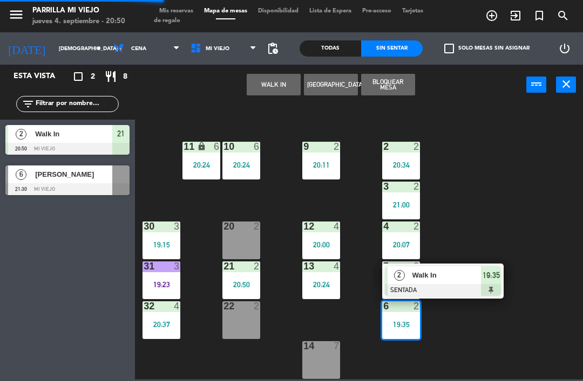
click at [497, 283] on div "19:35" at bounding box center [491, 276] width 20 height 18
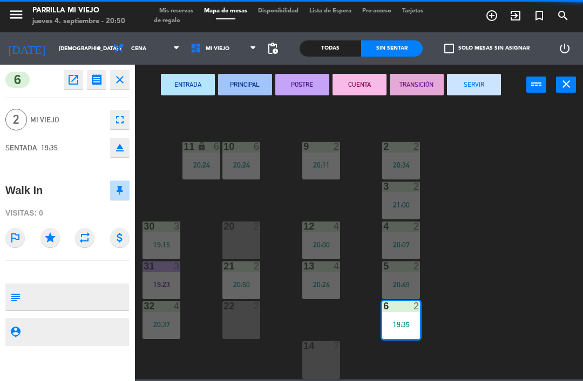
click at [348, 79] on button "CUENTA" at bounding box center [359, 85] width 54 height 22
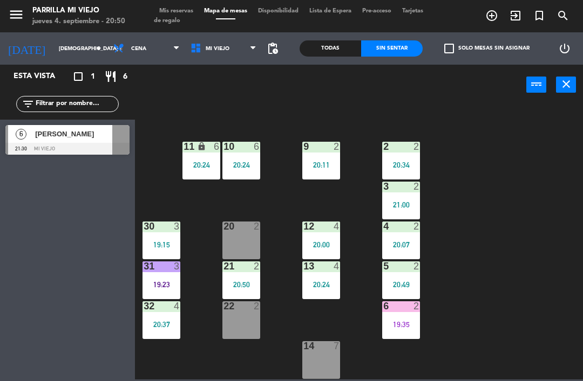
click at [412, 323] on div "19:35" at bounding box center [401, 325] width 38 height 8
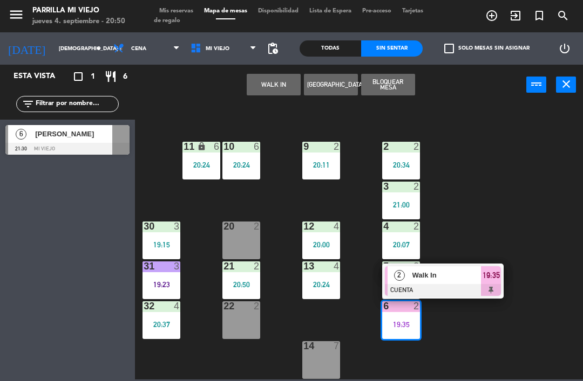
click at [491, 279] on span "19:35" at bounding box center [490, 275] width 17 height 13
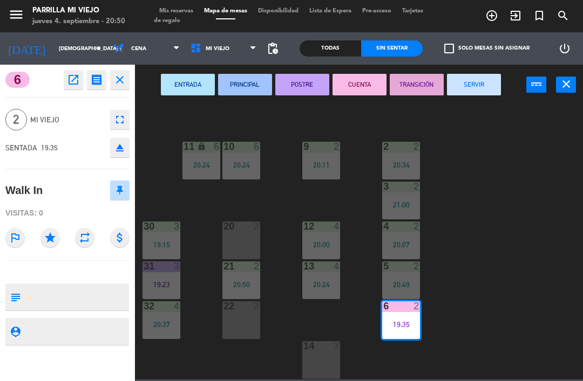
click at [300, 87] on button "POSTRE" at bounding box center [302, 85] width 54 height 22
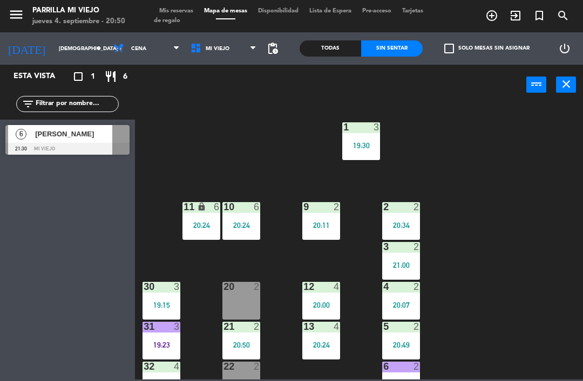
scroll to position [0, 0]
click at [152, 305] on div "19:15" at bounding box center [161, 306] width 38 height 8
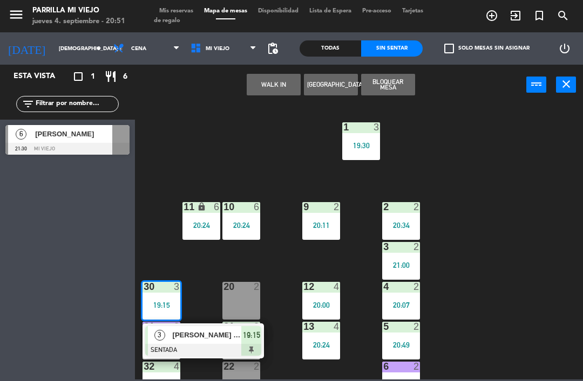
click at [259, 345] on div at bounding box center [203, 350] width 116 height 12
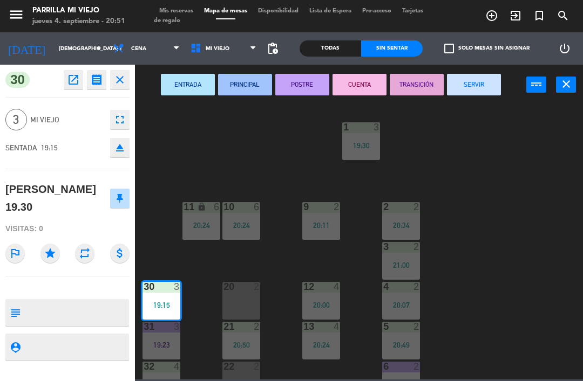
click at [306, 83] on button "POSTRE" at bounding box center [302, 85] width 54 height 22
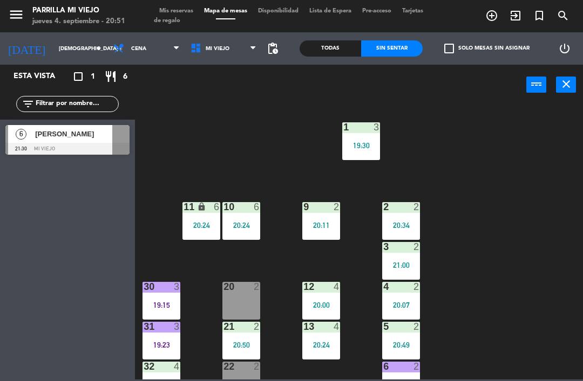
click at [488, 251] on div "1 3 19:30 2 2 20:34 9 2 20:11 10 6 20:24 11 lock 6 20:24 3 2 21:00 4 2 20:07 12…" at bounding box center [362, 242] width 442 height 276
click at [215, 319] on div "1 3 19:30 2 2 20:34 9 2 20:11 10 6 20:24 11 lock 6 20:24 3 2 21:00 4 2 20:07 12…" at bounding box center [362, 242] width 442 height 276
click at [223, 304] on div "20 2" at bounding box center [241, 301] width 38 height 38
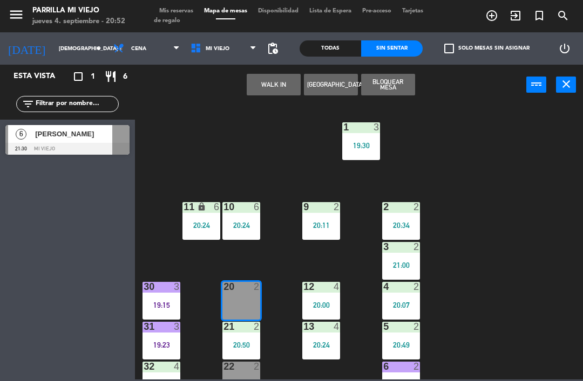
click at [285, 74] on button "WALK IN" at bounding box center [274, 85] width 54 height 22
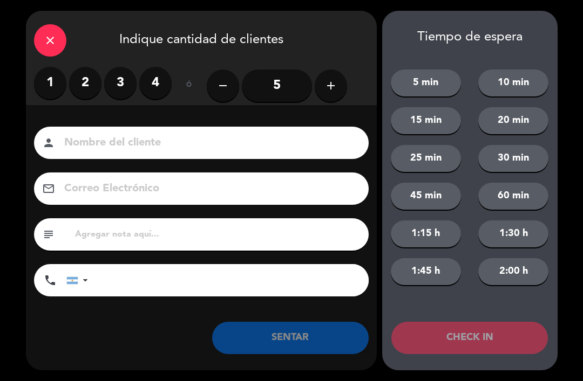
click at [89, 80] on label "2" at bounding box center [85, 83] width 32 height 32
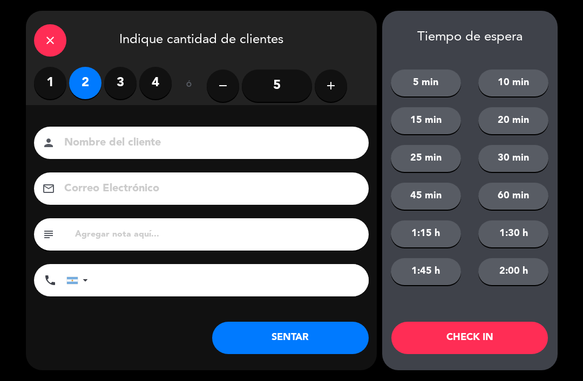
click at [262, 327] on button "SENTAR" at bounding box center [290, 338] width 156 height 32
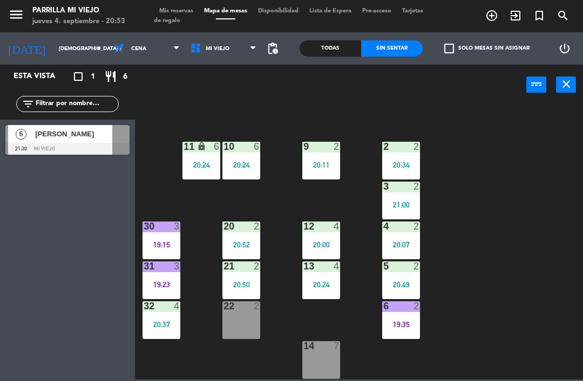
scroll to position [60, 0]
click at [189, 8] on span "Mis reservas" at bounding box center [176, 11] width 45 height 6
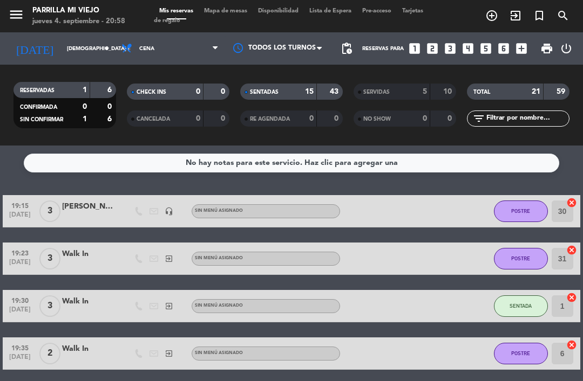
click at [449, 42] on icon "looks_3" at bounding box center [450, 49] width 14 height 14
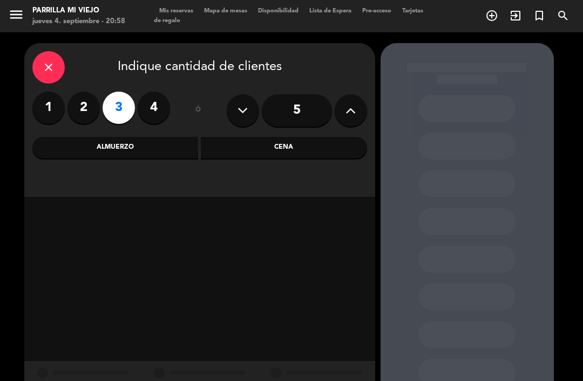
click at [323, 137] on div "Cena" at bounding box center [284, 148] width 166 height 22
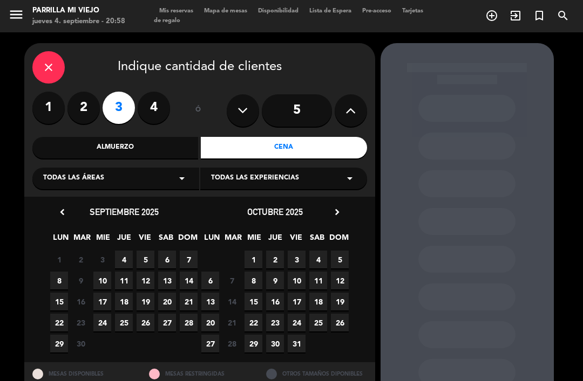
click at [149, 251] on span "5" at bounding box center [145, 260] width 18 height 18
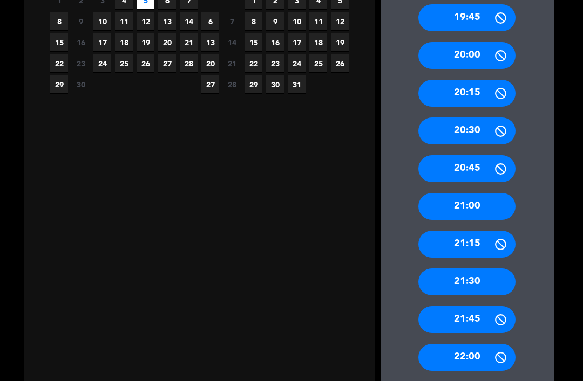
scroll to position [260, 0]
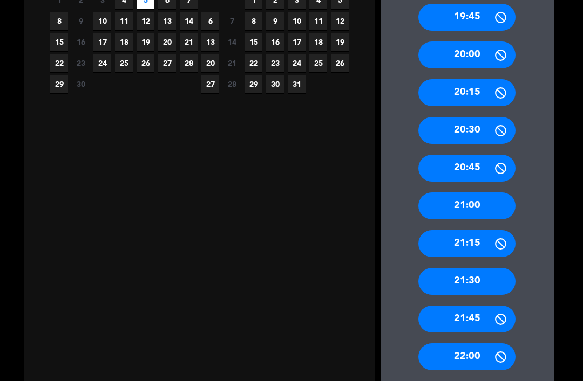
click at [496, 268] on div "21:30" at bounding box center [466, 281] width 97 height 27
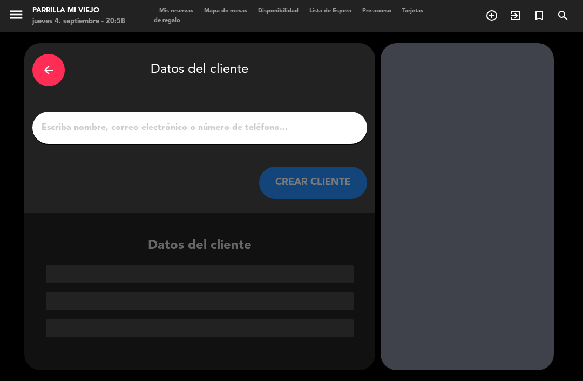
click at [288, 120] on input "1" at bounding box center [199, 127] width 318 height 15
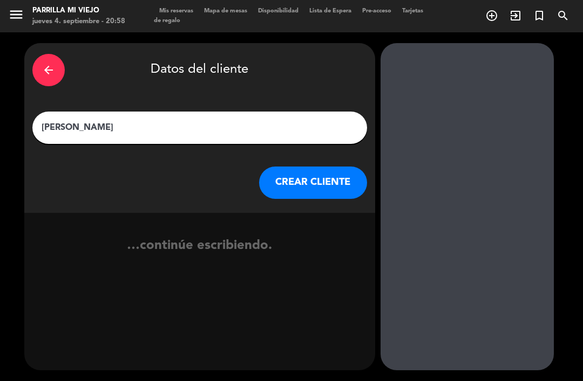
type input "[PERSON_NAME]"
click at [337, 51] on div "arrow_back Datos del cliente" at bounding box center [199, 70] width 334 height 38
click at [318, 167] on button "CREAR CLIENTE" at bounding box center [313, 183] width 108 height 32
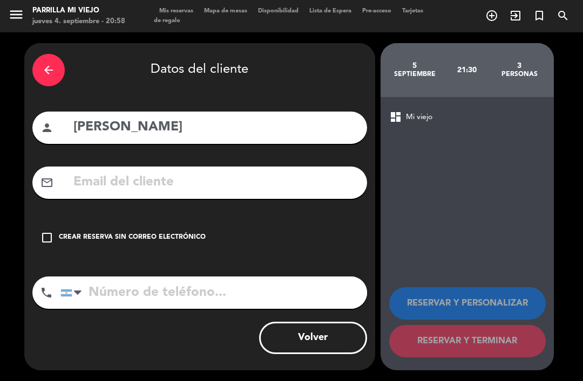
click at [161, 222] on div "check_box_outline_blank Crear reserva sin correo electrónico" at bounding box center [199, 238] width 334 height 32
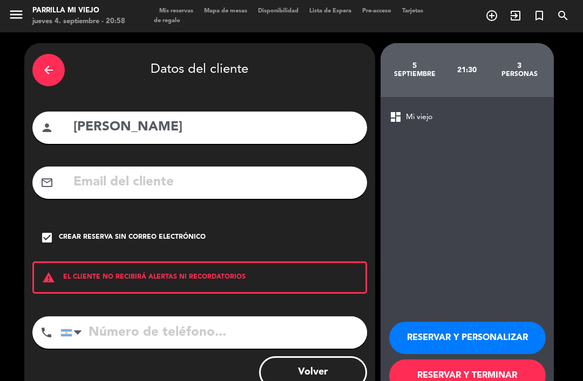
click at [202, 317] on input "tel" at bounding box center [213, 333] width 306 height 32
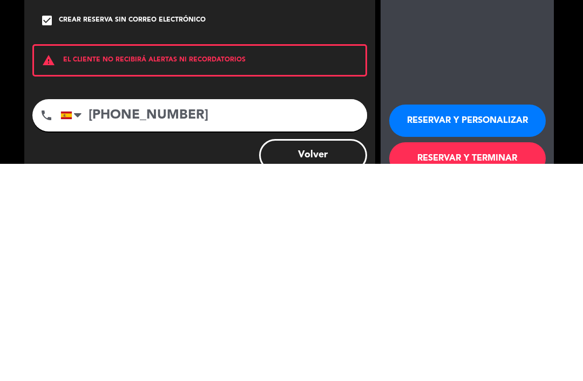
scroll to position [35, 0]
type input "[PHONE_NUMBER]"
click at [506, 360] on button "RESERVAR Y TERMINAR" at bounding box center [467, 376] width 156 height 32
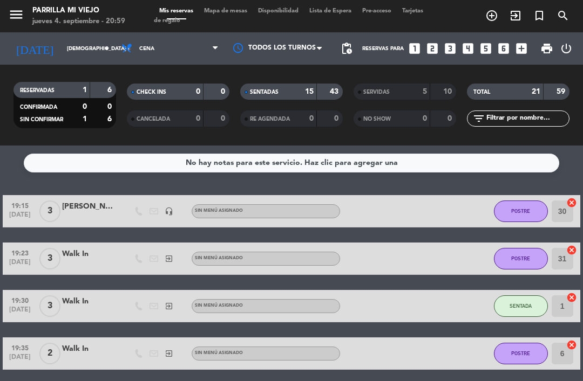
click at [300, 86] on div "15" at bounding box center [303, 92] width 22 height 12
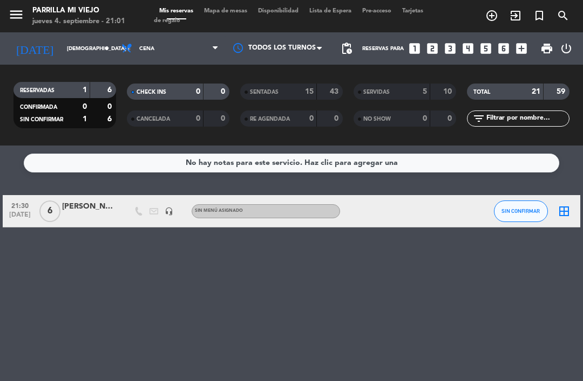
click at [229, 13] on span "Mapa de mesas" at bounding box center [226, 11] width 54 height 6
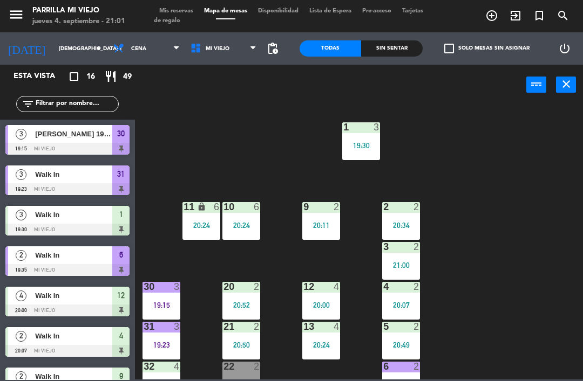
click at [497, 308] on div "1 3 19:30 2 2 20:34 9 2 20:11 10 6 20:24 11 lock 6 20:24 3 2 21:00 4 2 20:07 12…" at bounding box center [362, 242] width 442 height 276
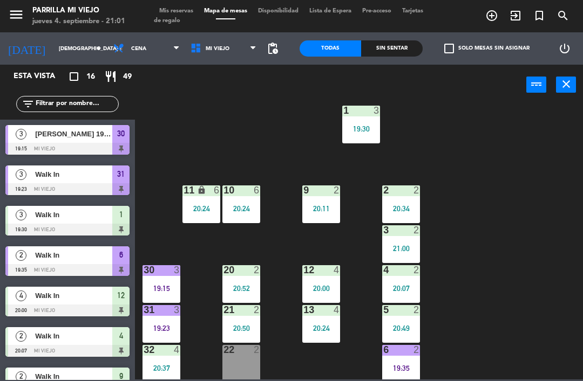
click at [170, 329] on div "19:23" at bounding box center [161, 329] width 38 height 8
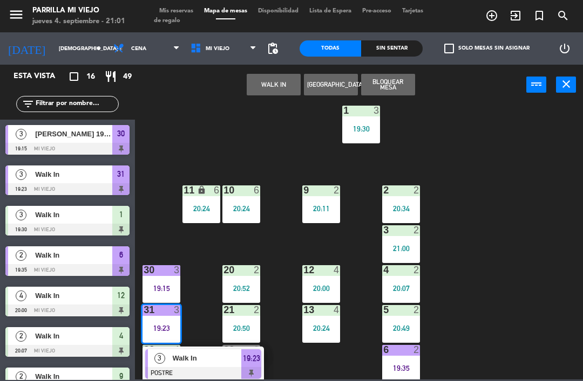
click at [248, 336] on div "21 2 20:50" at bounding box center [241, 324] width 38 height 38
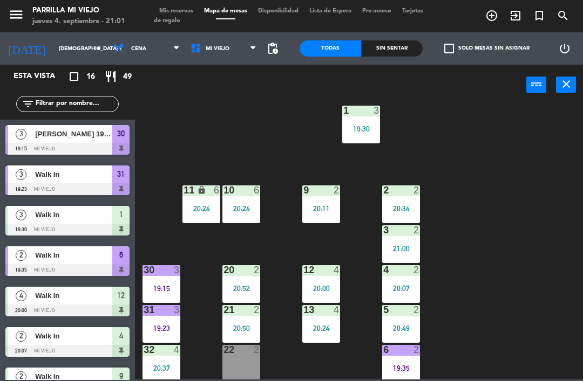
click at [507, 299] on div "1 3 19:30 2 2 20:34 9 2 20:11 10 6 20:24 11 lock 6 20:24 3 2 21:00 4 2 20:07 12…" at bounding box center [362, 242] width 442 height 276
click at [180, 327] on div "19:23" at bounding box center [161, 329] width 38 height 8
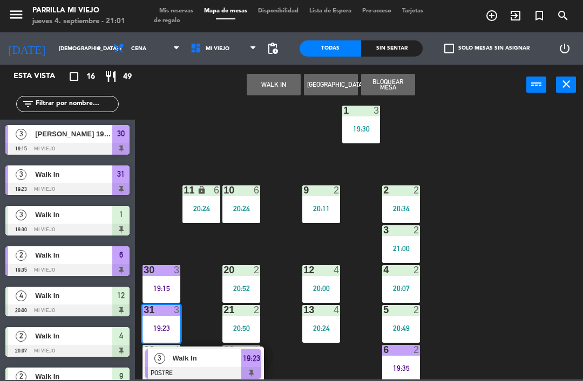
click at [253, 362] on span "19:23" at bounding box center [251, 358] width 17 height 13
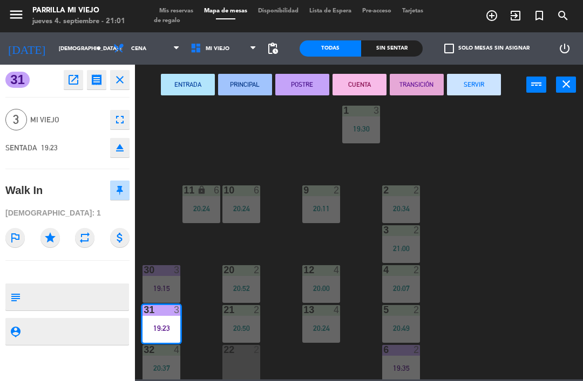
click at [374, 83] on button "CUENTA" at bounding box center [359, 85] width 54 height 22
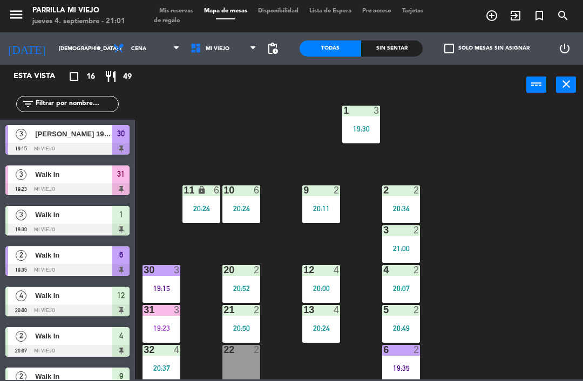
click at [481, 244] on div "1 3 19:30 2 2 20:34 9 2 20:11 10 6 20:24 11 lock 6 20:24 3 2 21:00 4 2 20:07 12…" at bounding box center [362, 242] width 442 height 276
click at [181, 8] on span "Mis reservas" at bounding box center [176, 11] width 45 height 6
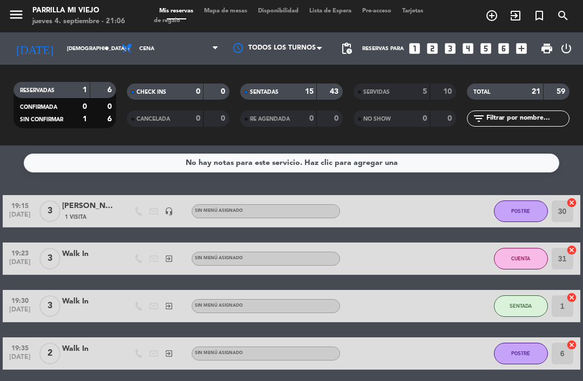
click at [291, 98] on div "SENTADAS 15 43" at bounding box center [291, 92] width 103 height 16
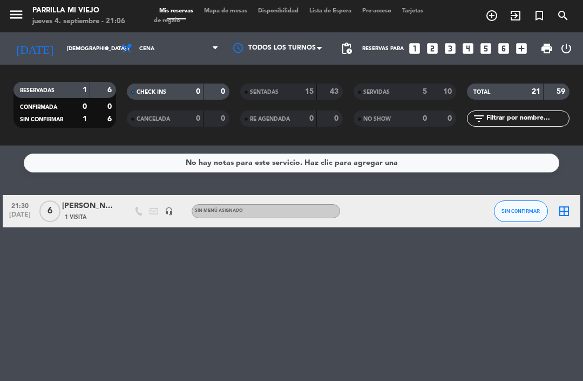
click at [240, 10] on span "Mapa de mesas" at bounding box center [226, 11] width 54 height 6
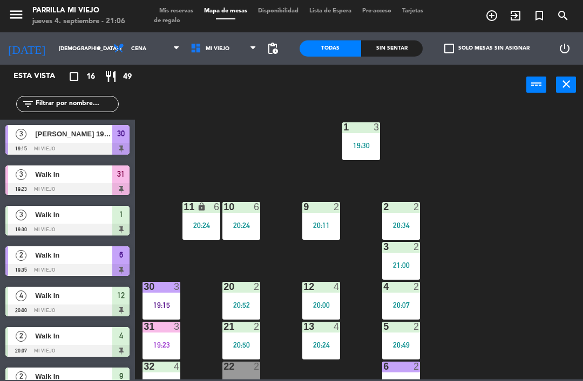
click at [167, 343] on div "19:23" at bounding box center [161, 346] width 38 height 8
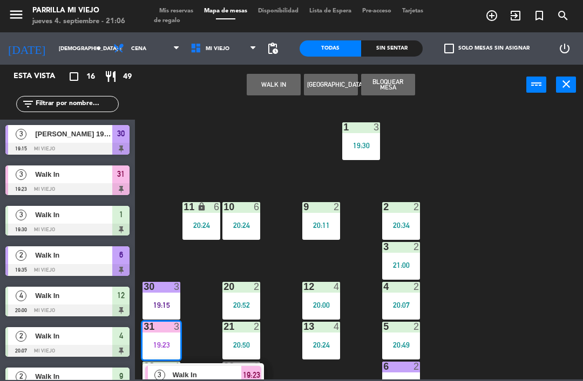
click at [258, 372] on span "19:23" at bounding box center [251, 375] width 17 height 13
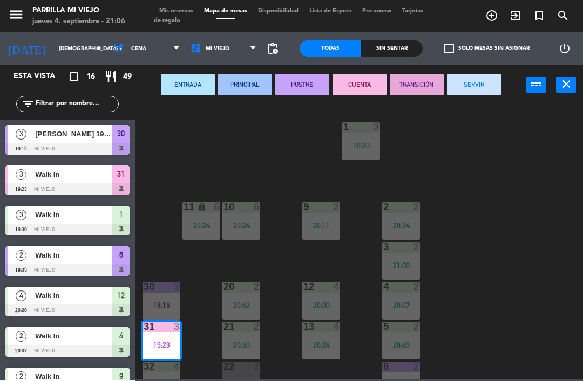
click at [460, 83] on button "SERVIR" at bounding box center [474, 85] width 54 height 22
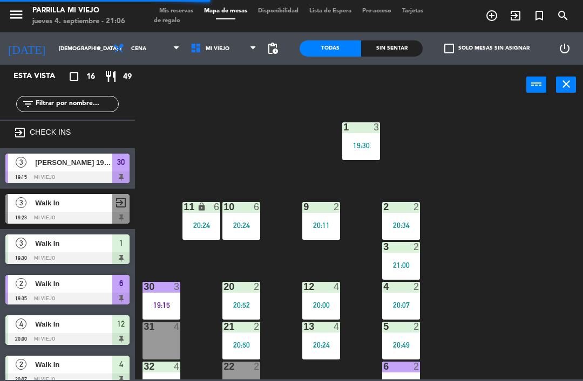
click at [317, 222] on div "20:11" at bounding box center [321, 226] width 38 height 8
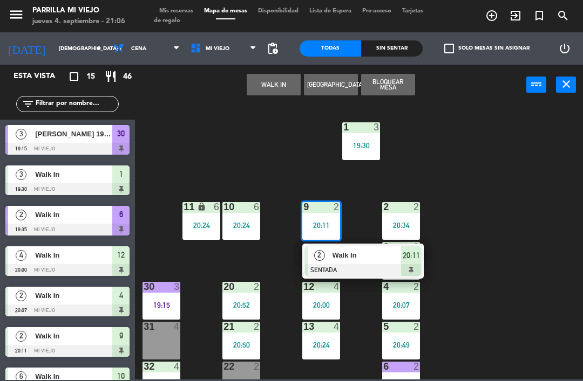
click at [414, 273] on div at bounding box center [363, 270] width 116 height 12
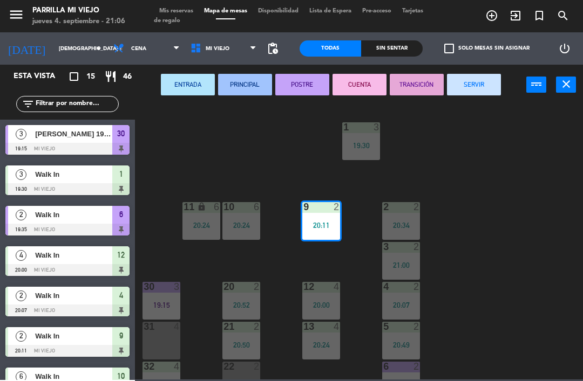
click at [475, 86] on button "SERVIR" at bounding box center [474, 85] width 54 height 22
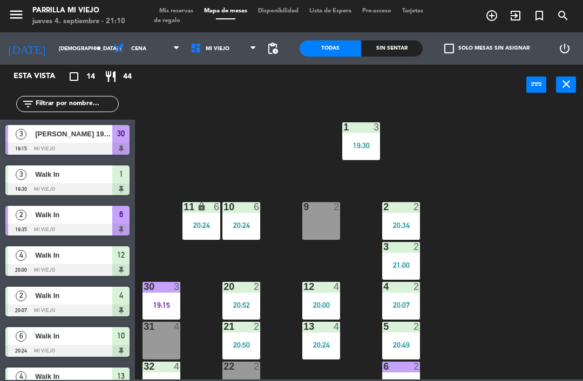
click at [551, 175] on div "1 3 19:30 2 2 20:34 9 2 10 6 20:24 11 lock 6 20:24 3 2 21:00 4 2 20:07 12 4 20:…" at bounding box center [362, 242] width 442 height 276
click at [381, 56] on div "Sin sentar" at bounding box center [392, 48] width 62 height 16
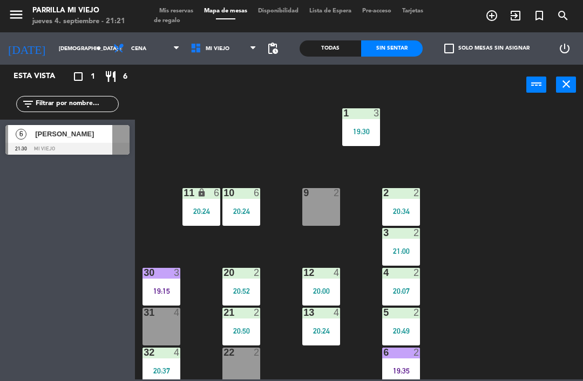
scroll to position [18, 0]
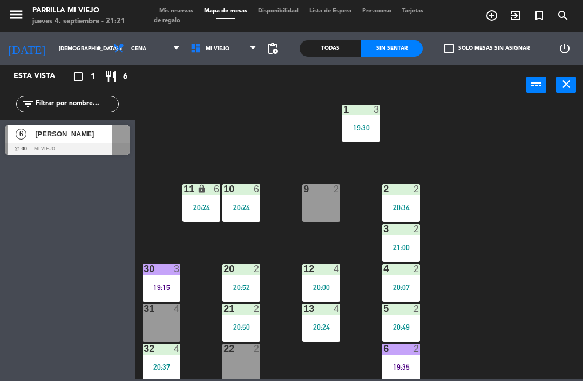
click at [326, 276] on div "12 4 20:00" at bounding box center [321, 283] width 38 height 38
click at [470, 223] on div "1 3 19:30 2 2 20:34 9 2 10 6 20:24 11 lock 6 20:24 3 2 21:00 4 2 20:07 12 4 20:…" at bounding box center [362, 242] width 442 height 276
click at [400, 284] on div "20:07" at bounding box center [401, 288] width 38 height 8
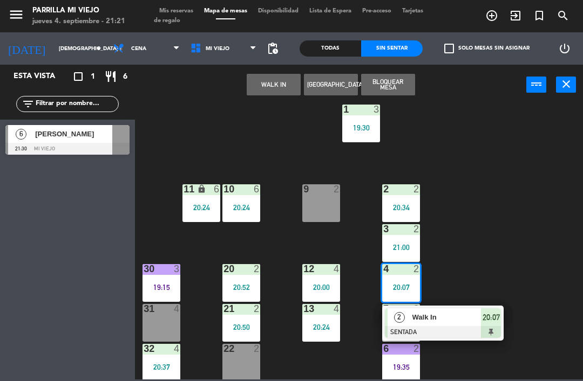
click at [493, 322] on span "20:07" at bounding box center [490, 317] width 17 height 13
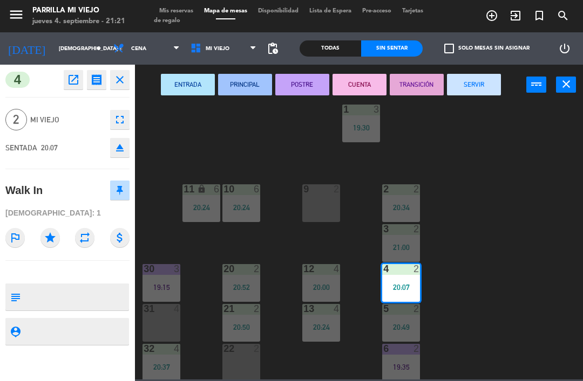
click at [357, 84] on button "CUENTA" at bounding box center [359, 85] width 54 height 22
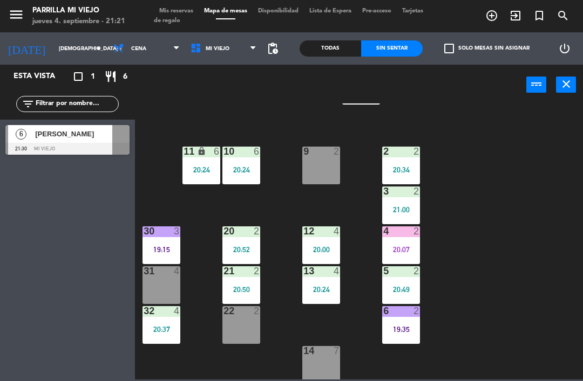
scroll to position [57, 0]
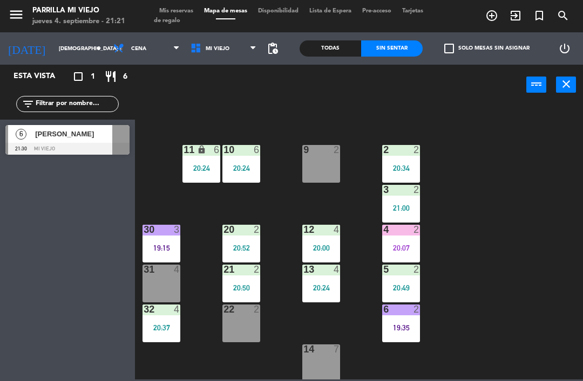
click at [180, 1] on div "menu [PERSON_NAME] Mi Viejo jueves 4. septiembre - 21:21 Mis reservas Mapa de m…" at bounding box center [291, 16] width 583 height 32
click at [175, 5] on div "menu [PERSON_NAME] Mi Viejo jueves 4. septiembre - 21:21 Mis reservas Mapa de m…" at bounding box center [291, 16] width 583 height 32
click at [181, 3] on div "menu [PERSON_NAME] Mi Viejo jueves 4. septiembre - 21:21 Mis reservas Mapa de m…" at bounding box center [291, 16] width 583 height 32
click at [175, 3] on div "menu [PERSON_NAME] Mi Viejo jueves 4. septiembre - 21:21 Mis reservas Mapa de m…" at bounding box center [291, 16] width 583 height 32
click at [315, 249] on div "20:00" at bounding box center [321, 248] width 38 height 8
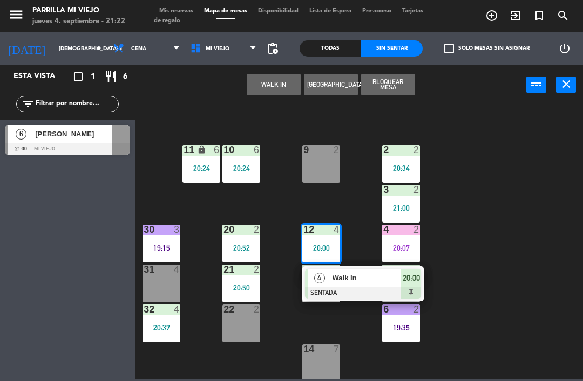
click at [404, 283] on span "20:00" at bounding box center [410, 278] width 17 height 13
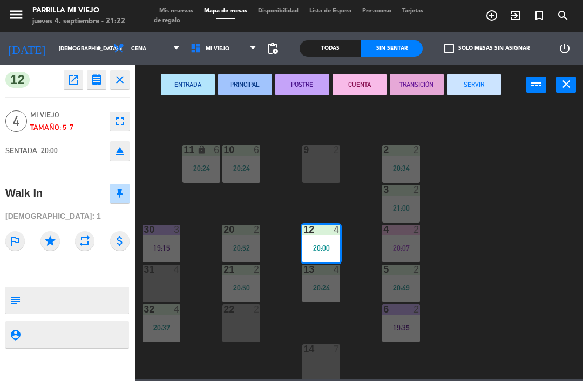
click at [297, 71] on div "ENTRADA PRINCIPAL POSTRE CUENTA TRANSICIÓN SERVIR power_input close" at bounding box center [330, 85] width 391 height 41
click at [290, 93] on button "POSTRE" at bounding box center [302, 85] width 54 height 22
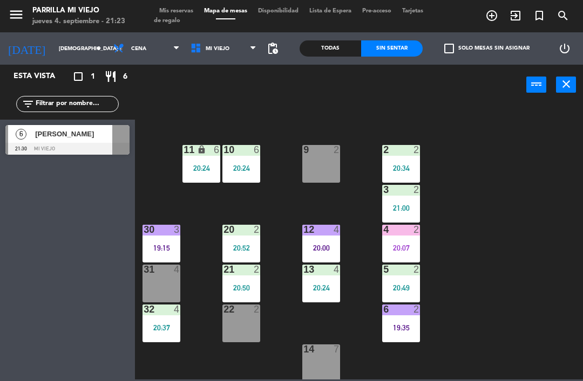
click at [170, 8] on span "Mis reservas" at bounding box center [176, 11] width 45 height 6
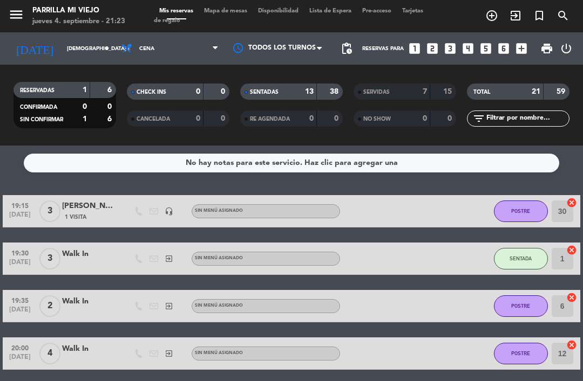
click at [261, 81] on div "SENTADAS 13 38 RE AGENDADA 0 0" at bounding box center [291, 105] width 113 height 59
click at [228, 11] on span "Mapa de mesas" at bounding box center [226, 11] width 54 height 6
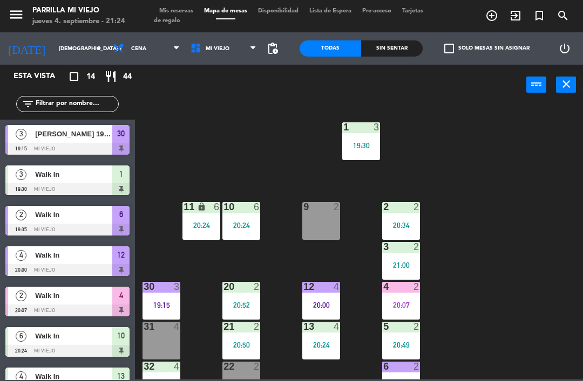
click at [379, 41] on div "Sin sentar" at bounding box center [392, 48] width 62 height 16
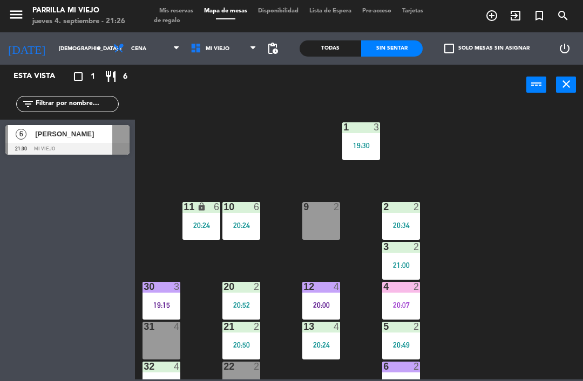
click at [329, 303] on div "20:00" at bounding box center [321, 306] width 38 height 8
click at [500, 227] on div "1 3 19:30 2 2 20:34 9 2 10 6 20:24 11 lock 6 20:24 3 2 21:00 4 2 20:07 12 4 20:…" at bounding box center [362, 242] width 442 height 276
click at [319, 295] on div "12 4 20:00" at bounding box center [321, 301] width 38 height 38
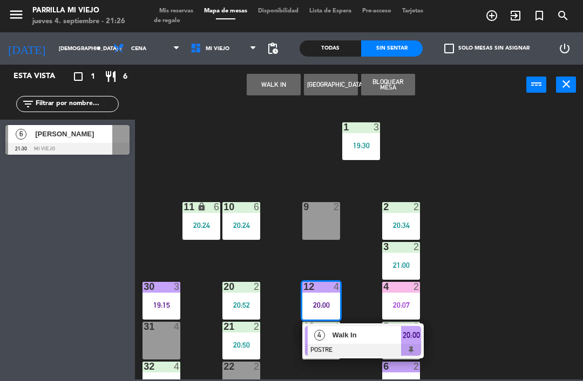
click at [418, 347] on div at bounding box center [363, 350] width 116 height 12
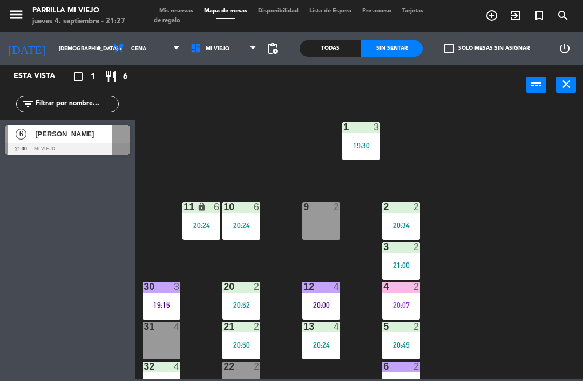
click at [312, 296] on div "12 4 20:00" at bounding box center [321, 301] width 38 height 38
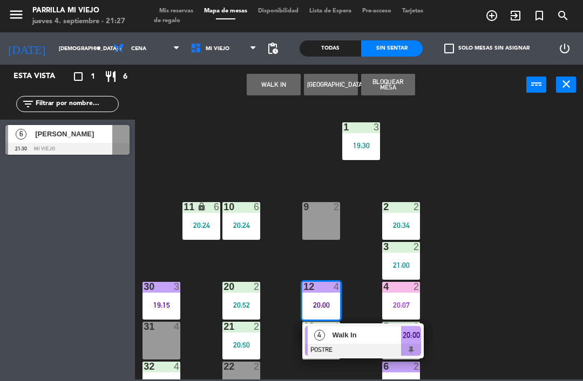
click at [406, 336] on span "20:00" at bounding box center [410, 335] width 17 height 13
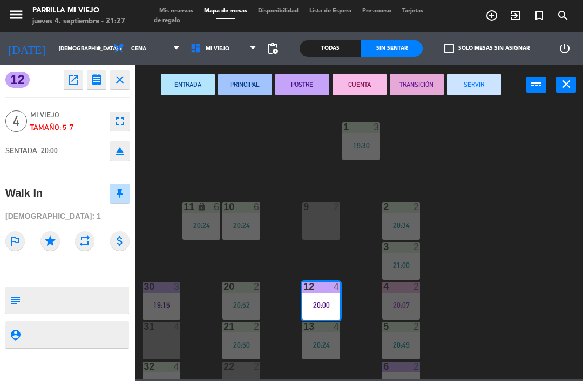
click at [336, 74] on button "CUENTA" at bounding box center [359, 85] width 54 height 22
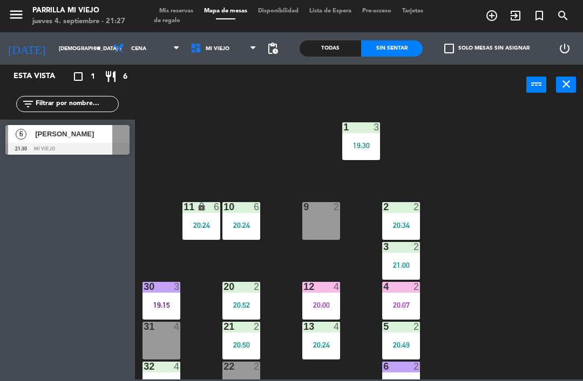
click at [531, 283] on div "1 3 19:30 2 2 20:34 9 2 10 6 20:24 11 lock 6 20:24 3 2 21:00 4 2 20:07 12 4 20:…" at bounding box center [362, 242] width 442 height 276
click at [154, 299] on div "30 3 19:15" at bounding box center [161, 301] width 38 height 38
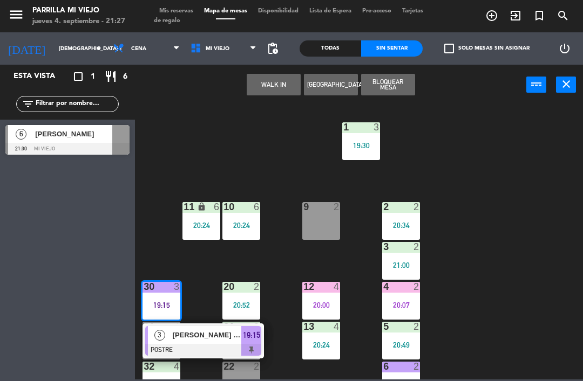
click at [254, 341] on span "19:15" at bounding box center [251, 335] width 17 height 13
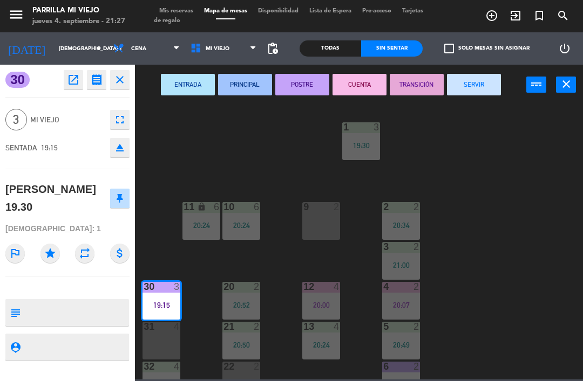
click at [352, 80] on button "CUENTA" at bounding box center [359, 85] width 54 height 22
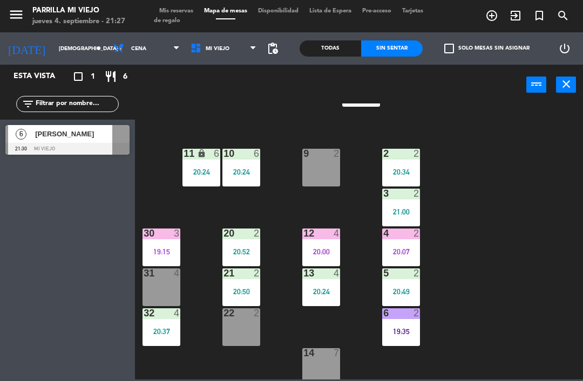
scroll to position [58, 0]
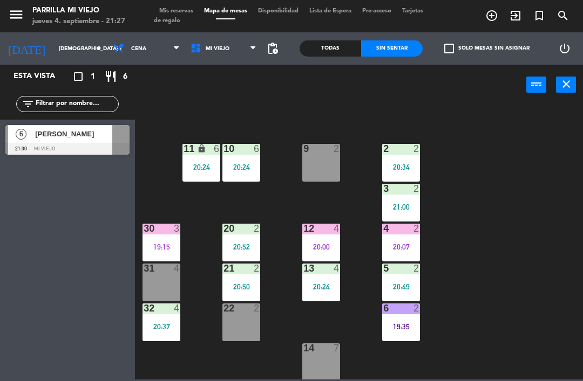
click at [400, 311] on div at bounding box center [401, 309] width 18 height 10
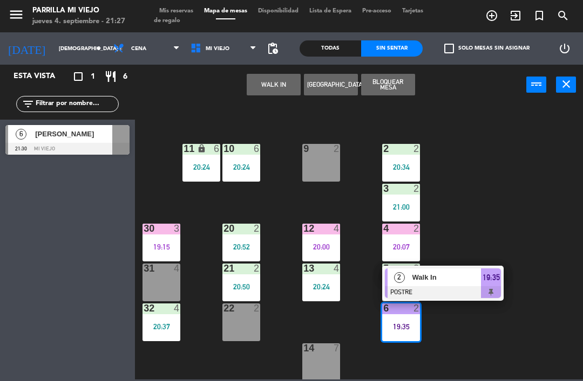
click at [483, 275] on span "19:35" at bounding box center [490, 277] width 17 height 13
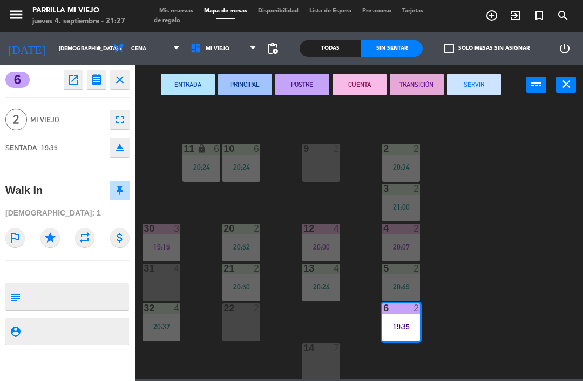
click at [372, 81] on button "CUENTA" at bounding box center [359, 85] width 54 height 22
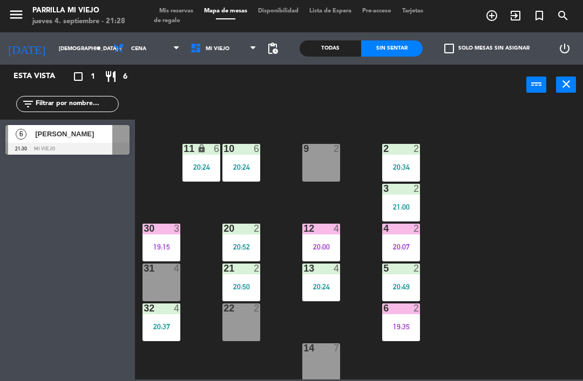
click at [3, 152] on div "6 [PERSON_NAME] 21:30 Mi viejo" at bounding box center [67, 140] width 135 height 40
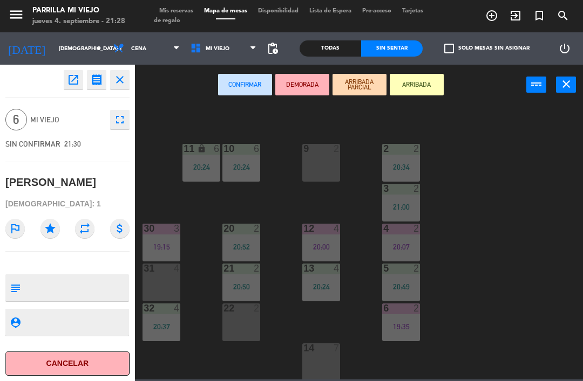
click at [1, 141] on div "open_in_new receipt 9:30 PM jue., [DATE] 6 personas [PERSON_NAME] close 6 Mi vi…" at bounding box center [67, 223] width 135 height 317
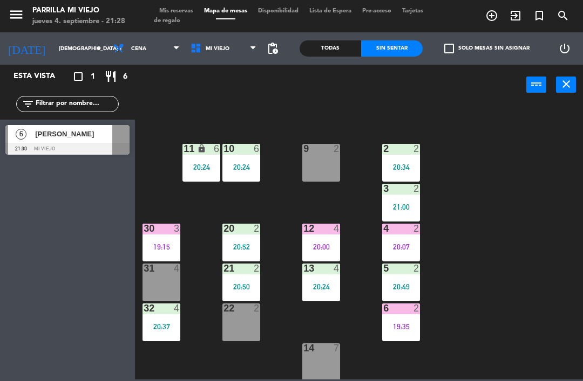
click at [137, 246] on main "1 3 19:30 2 2 20:34 9 2 10 6 20:24 11 lock 6 20:24 3 2 21:00 4 2 20:07 12 4 20:…" at bounding box center [359, 239] width 448 height 282
click at [163, 247] on div "19:15" at bounding box center [161, 247] width 38 height 8
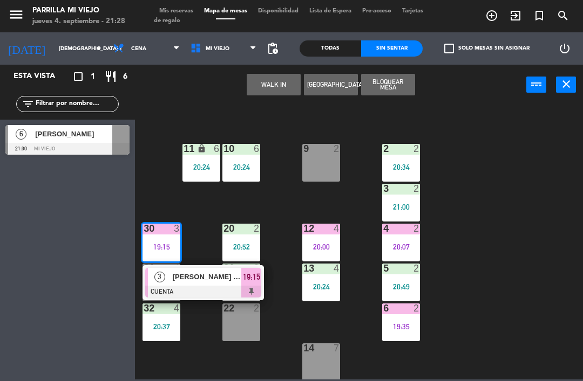
click at [251, 290] on div at bounding box center [203, 292] width 116 height 12
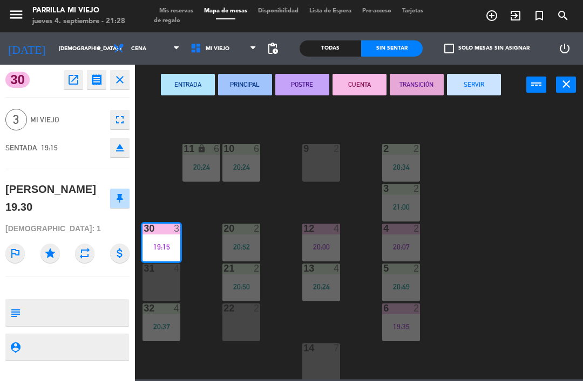
click at [472, 83] on button "SERVIR" at bounding box center [474, 85] width 54 height 22
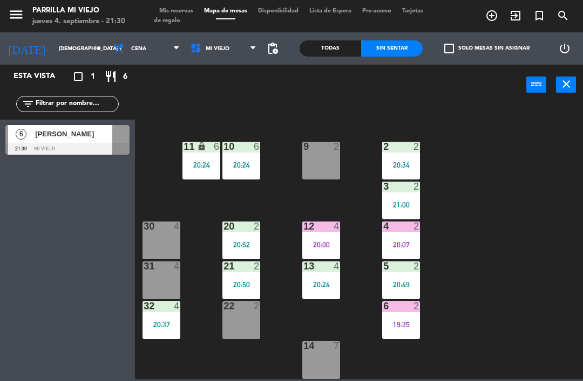
scroll to position [60, 0]
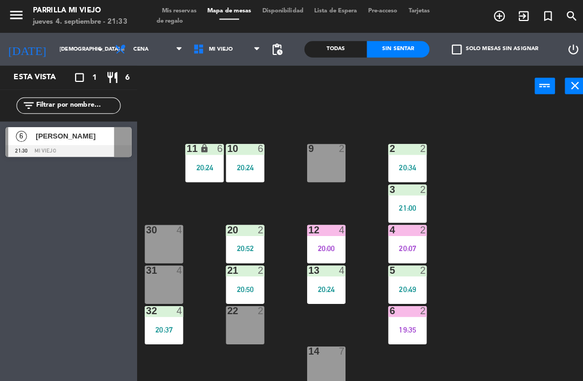
click at [412, 238] on div "4 2 20:07" at bounding box center [401, 241] width 38 height 38
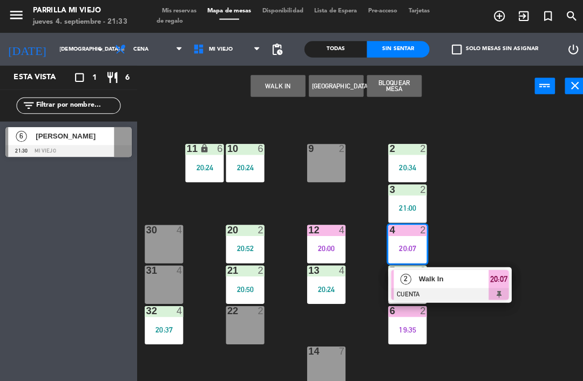
click at [491, 283] on div "20:07" at bounding box center [491, 275] width 20 height 18
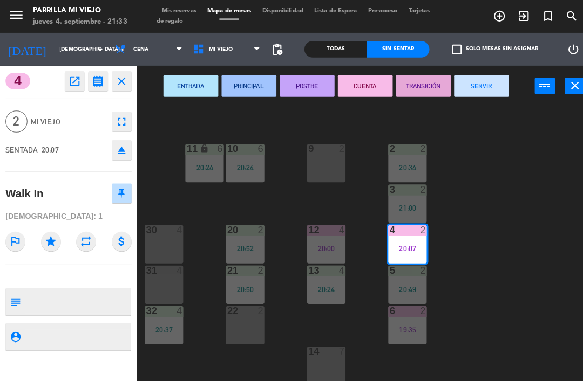
click at [473, 82] on button "SERVIR" at bounding box center [474, 85] width 54 height 22
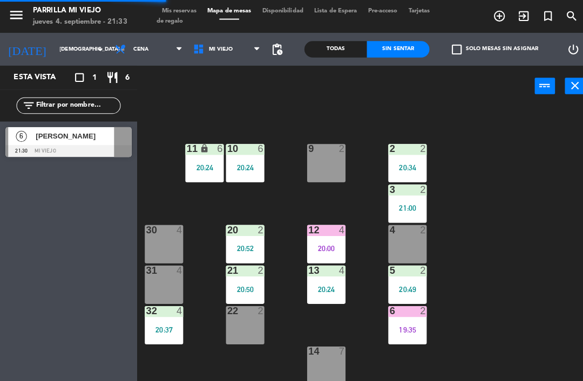
click at [506, 301] on div "1 3 19:30 2 2 20:34 9 2 10 6 20:24 11 lock 6 20:24 3 2 21:00 4 2 12 4 20:00 20 …" at bounding box center [362, 242] width 442 height 276
click at [401, 331] on div "6 2 19:35" at bounding box center [401, 321] width 38 height 38
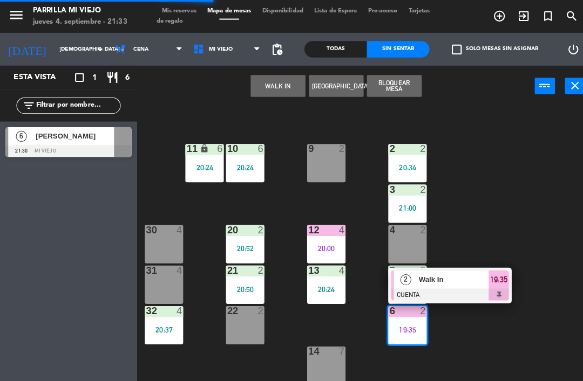
click at [495, 288] on div at bounding box center [443, 290] width 116 height 12
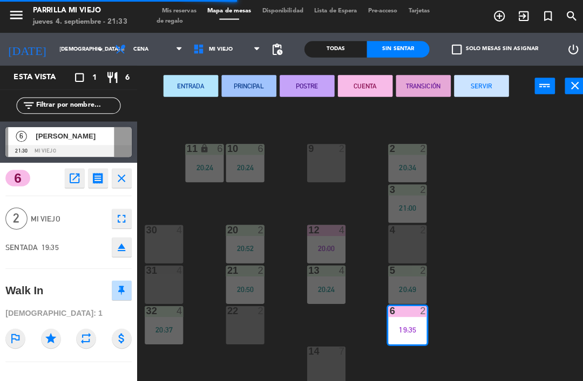
click at [459, 80] on button "SERVIR" at bounding box center [474, 85] width 54 height 22
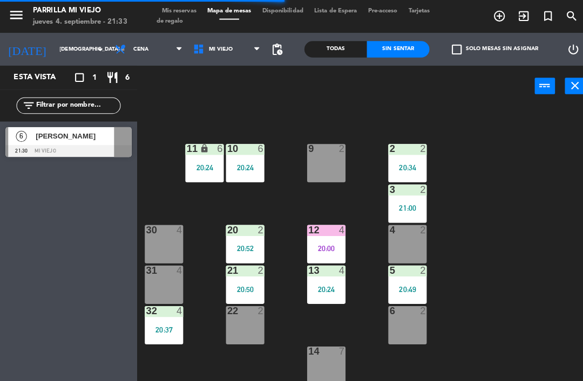
click at [508, 220] on div "1 3 19:30 2 2 20:34 9 2 10 6 20:24 11 lock 6 20:24 3 2 21:00 4 2 12 4 20:00 20 …" at bounding box center [362, 242] width 442 height 276
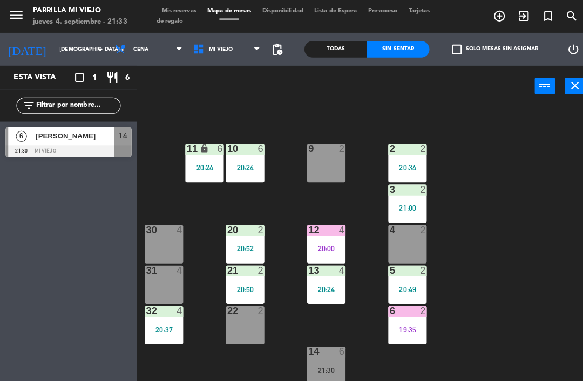
click at [326, 351] on div at bounding box center [321, 347] width 18 height 10
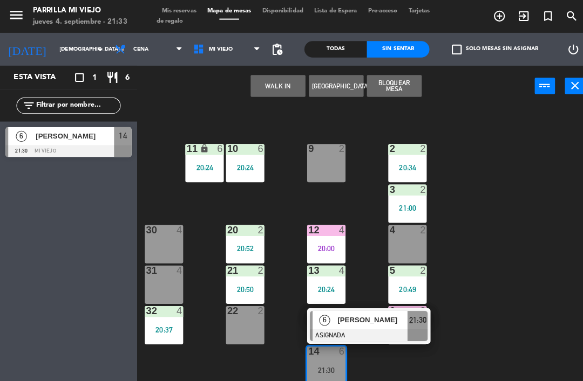
click at [407, 328] on div at bounding box center [363, 330] width 116 height 12
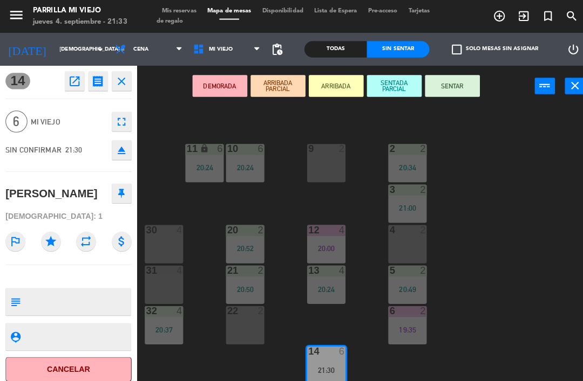
click at [441, 87] on button "SENTAR" at bounding box center [445, 85] width 54 height 22
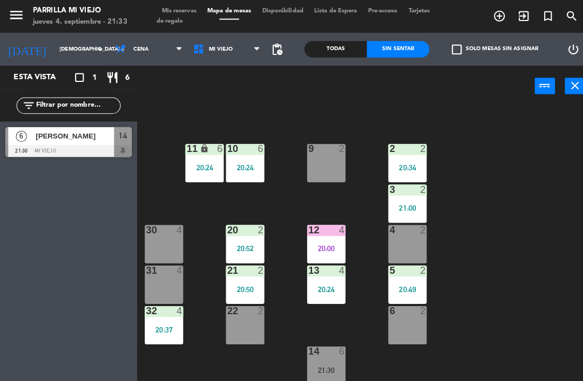
click at [502, 203] on div "1 3 19:30 2 2 20:34 9 2 10 6 20:24 11 lock 6 20:24 3 2 21:00 4 2 12 4 20:00 20 …" at bounding box center [362, 242] width 442 height 276
click at [315, 250] on div "12 4 20:00" at bounding box center [321, 241] width 38 height 38
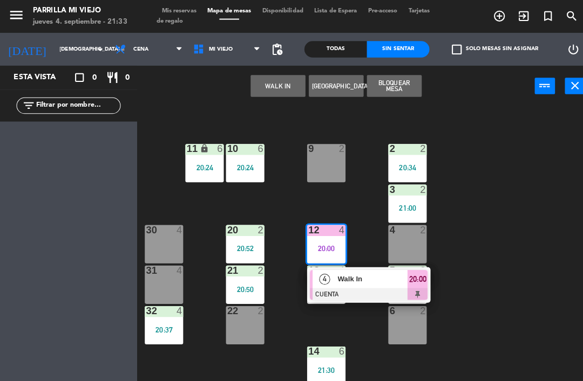
click at [423, 281] on div "4 Walk In CUENTA 20:00" at bounding box center [362, 280] width 121 height 35
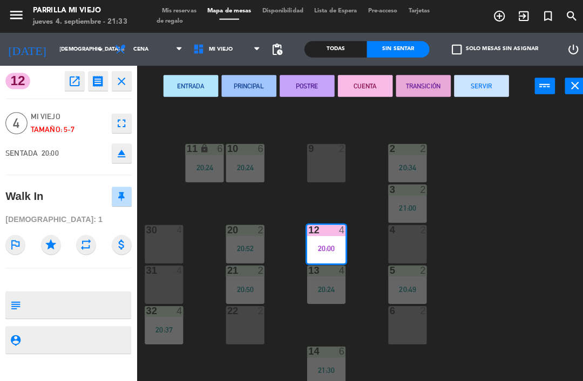
click at [469, 92] on button "SERVIR" at bounding box center [474, 85] width 54 height 22
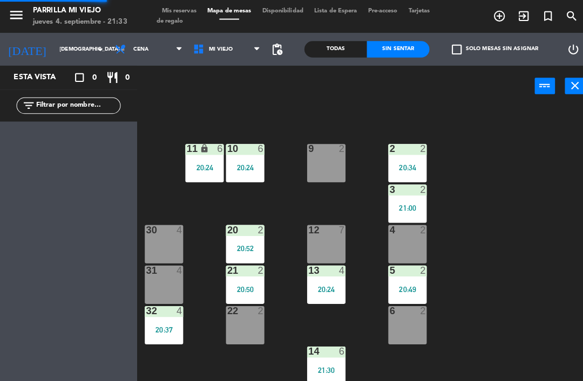
click at [526, 176] on div "1 3 19:30 2 2 20:34 9 2 10 6 20:24 11 lock 6 20:24 3 2 21:00 4 2 12 7 20 2 20:5…" at bounding box center [362, 242] width 442 height 276
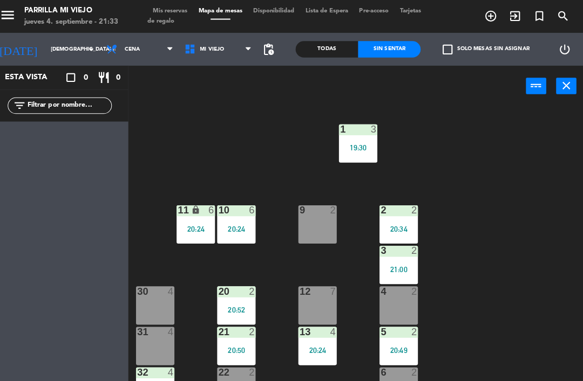
scroll to position [0, 0]
click at [356, 142] on div "19:30" at bounding box center [361, 146] width 38 height 8
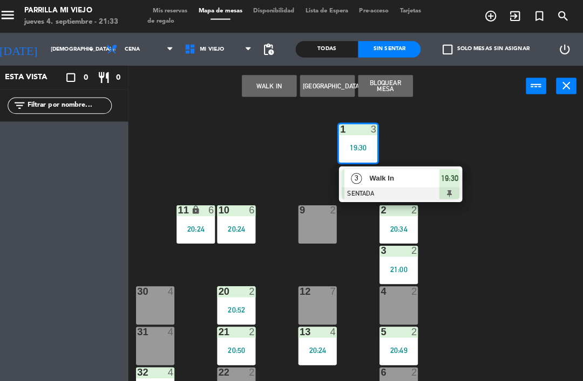
click at [444, 172] on span "19:30" at bounding box center [450, 175] width 17 height 13
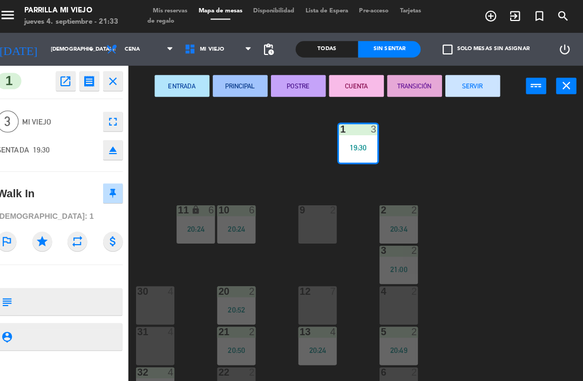
click at [454, 87] on button "SERVIR" at bounding box center [474, 85] width 54 height 22
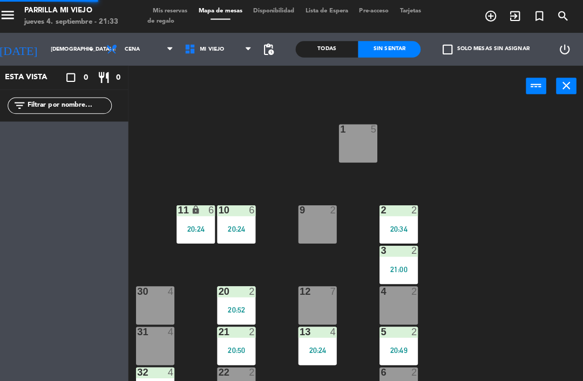
click at [472, 172] on div "1 5 2 2 20:34 9 2 10 6 20:24 11 lock 6 20:24 3 2 21:00 4 2 12 7 20 2 20:52 30 4…" at bounding box center [362, 242] width 442 height 276
click at [322, 344] on div "20:24" at bounding box center [321, 346] width 38 height 8
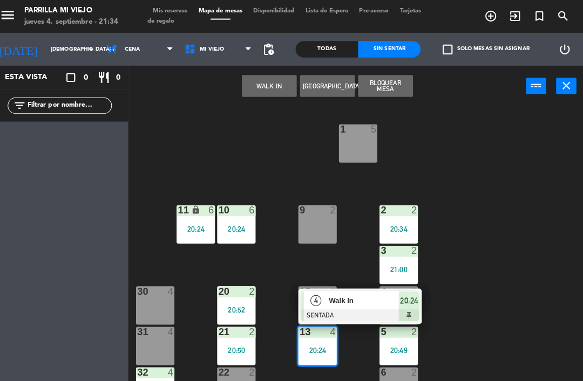
click at [402, 291] on span "20:24" at bounding box center [410, 296] width 17 height 13
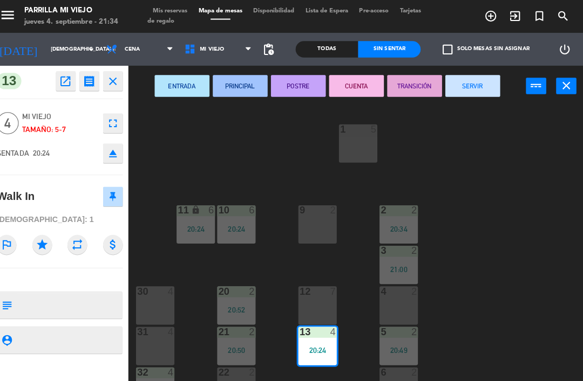
click at [352, 84] on button "CUENTA" at bounding box center [359, 85] width 54 height 22
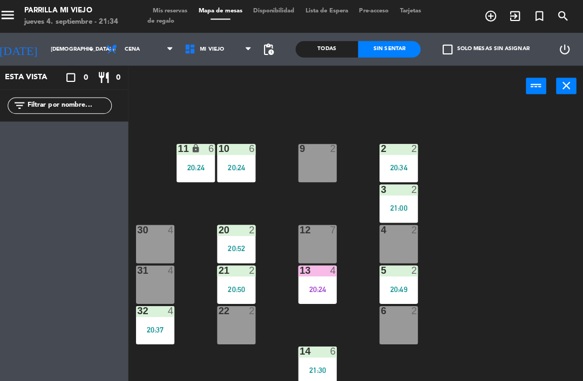
scroll to position [60, 0]
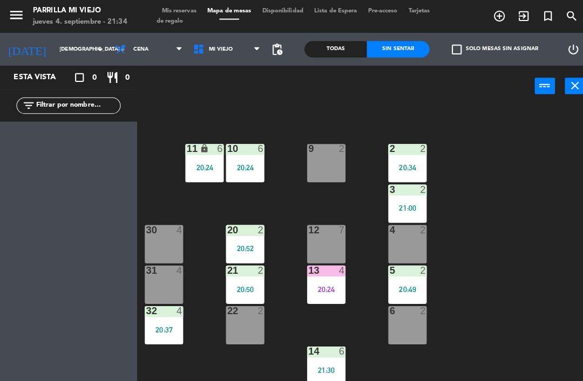
click at [182, 8] on span "Mis reservas" at bounding box center [176, 11] width 45 height 6
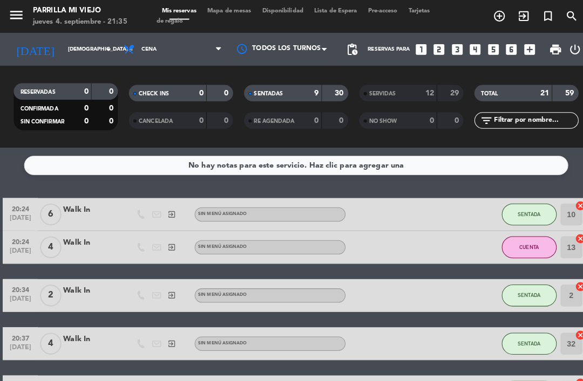
click at [219, 14] on span "Mapa de mesas" at bounding box center [226, 11] width 54 height 6
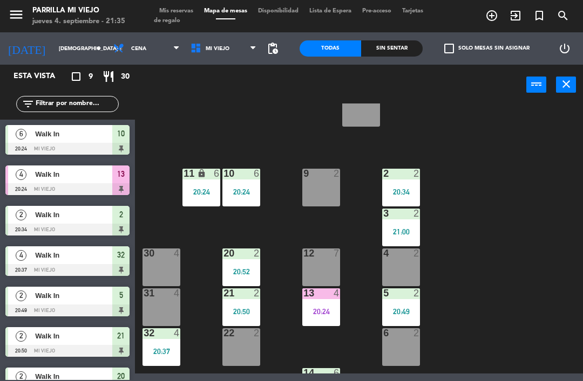
scroll to position [44, 0]
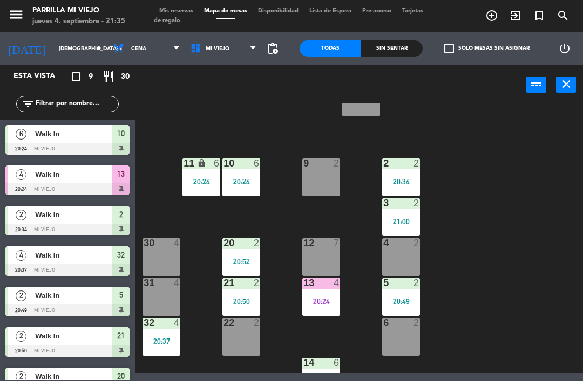
click at [228, 342] on div "22 2" at bounding box center [241, 337] width 38 height 38
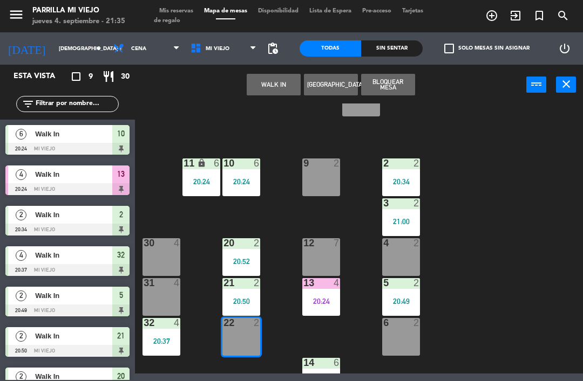
click at [282, 81] on button "WALK IN" at bounding box center [274, 85] width 54 height 22
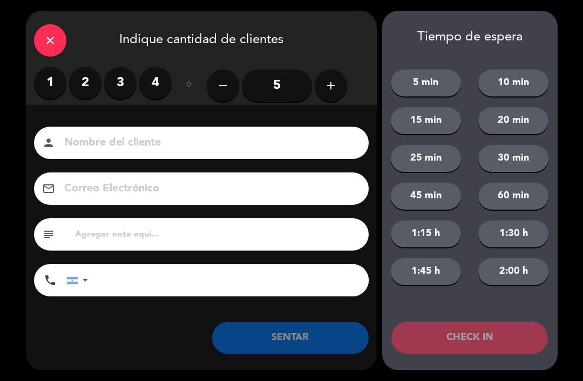
click at [93, 78] on label "2" at bounding box center [85, 83] width 32 height 32
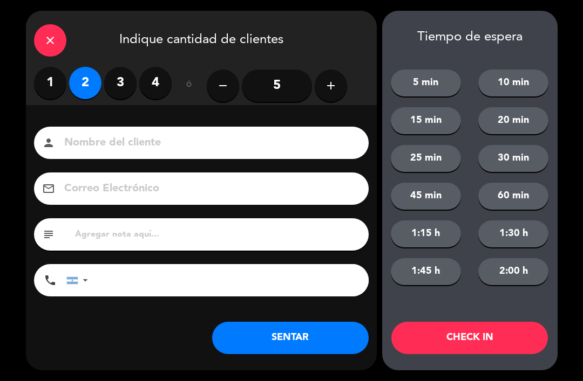
click at [262, 332] on button "SENTAR" at bounding box center [290, 338] width 156 height 32
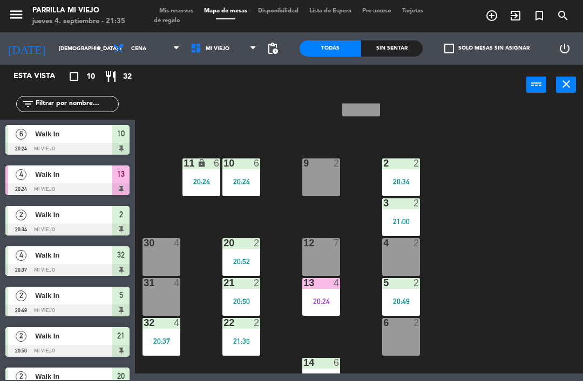
click at [491, 329] on div "1 5 2 2 20:34 9 2 10 6 20:24 11 lock 6 20:24 3 2 21:00 4 2 12 7 20 2 20:52 30 4…" at bounding box center [362, 239] width 442 height 270
click at [174, 2] on div "menu [PERSON_NAME] Mi Viejo jueves 4. septiembre - 21:35 Mis reservas Mapa de m…" at bounding box center [291, 16] width 583 height 32
click at [169, 8] on span "Mis reservas" at bounding box center [176, 11] width 45 height 6
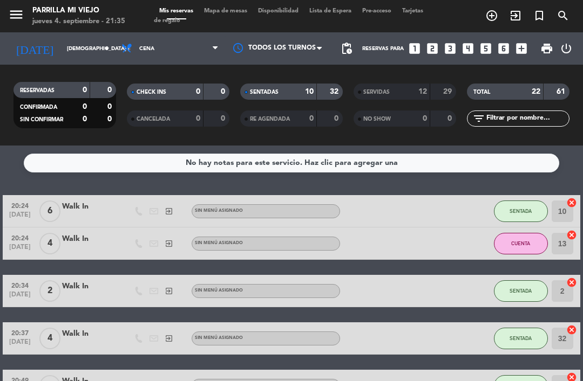
click at [252, 87] on div "SENTADAS" at bounding box center [268, 92] width 50 height 12
click at [234, 8] on span "Mapa de mesas" at bounding box center [226, 11] width 54 height 6
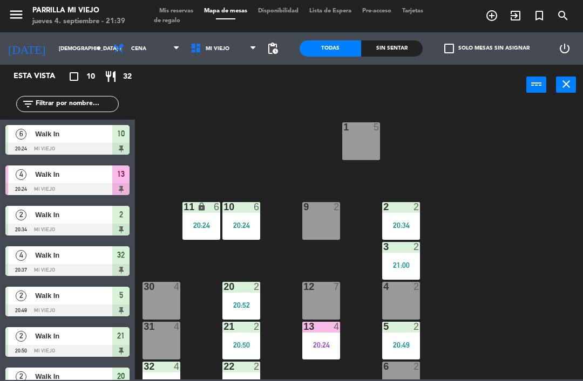
scroll to position [23, 0]
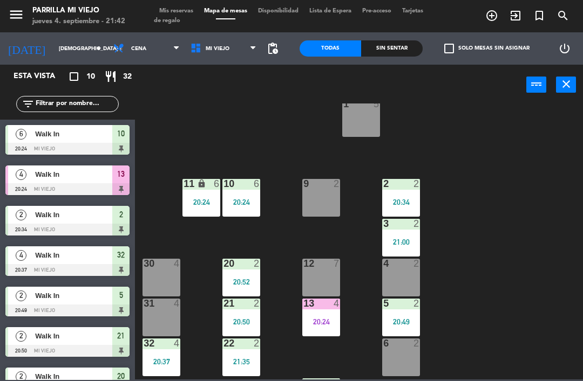
click at [486, 263] on div "1 5 2 2 20:34 9 2 10 6 20:24 11 lock 6 20:24 3 2 21:00 4 2 12 7 20 2 20:52 30 4…" at bounding box center [362, 242] width 442 height 276
click at [386, 44] on div "Sin sentar" at bounding box center [392, 48] width 62 height 16
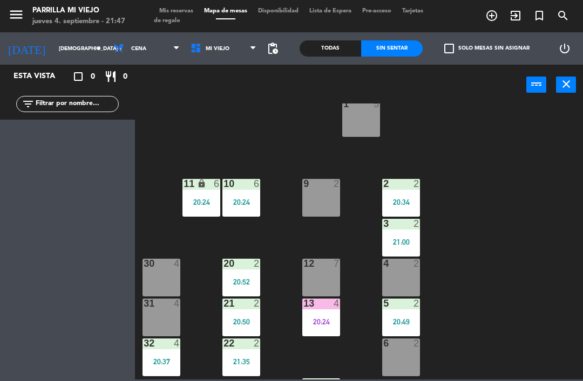
click at [484, 194] on div "1 5 2 2 20:34 9 2 10 6 20:24 11 lock 6 20:24 3 2 21:00 4 2 12 7 20 2 20:52 30 4…" at bounding box center [362, 242] width 442 height 276
click at [324, 213] on div "9 2" at bounding box center [321, 198] width 38 height 38
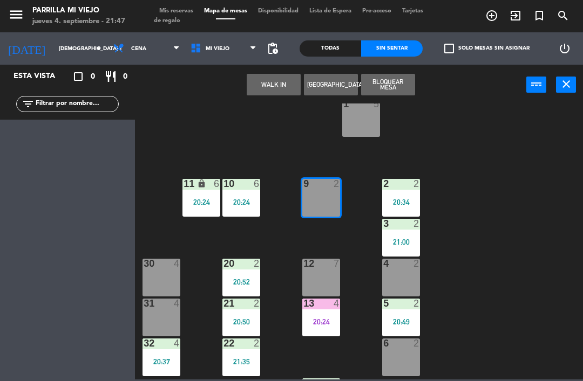
click at [275, 85] on button "WALK IN" at bounding box center [274, 85] width 54 height 22
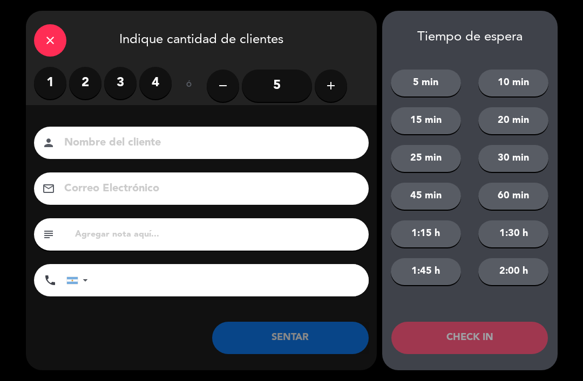
click at [91, 84] on label "2" at bounding box center [85, 83] width 32 height 32
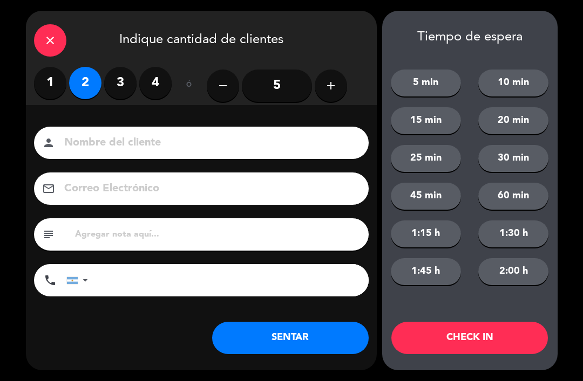
click at [266, 336] on button "SENTAR" at bounding box center [290, 338] width 156 height 32
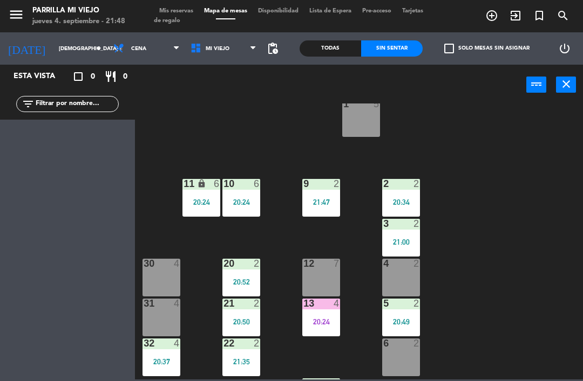
click at [328, 316] on div "13 4 20:24" at bounding box center [321, 318] width 38 height 38
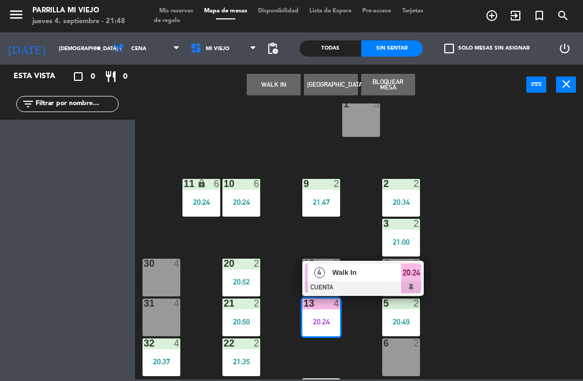
click at [411, 267] on span "20:24" at bounding box center [410, 273] width 17 height 13
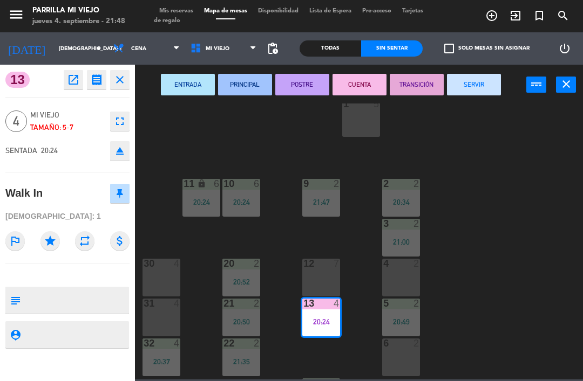
click at [468, 84] on button "SERVIR" at bounding box center [474, 85] width 54 height 22
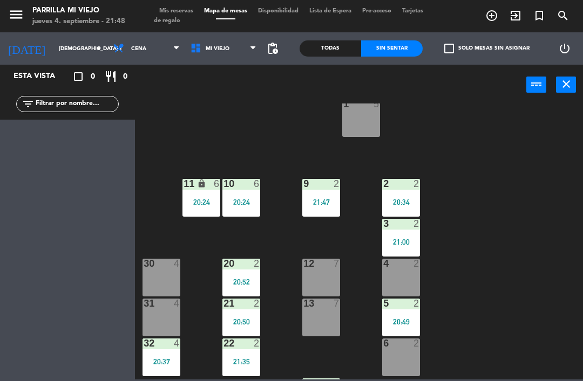
click at [231, 376] on div "22 2 21:35" at bounding box center [241, 358] width 38 height 38
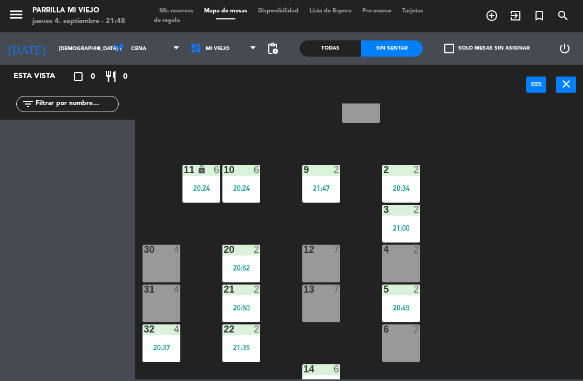
click at [188, 1] on div "menu [PERSON_NAME] Mi Viejo jueves 4. septiembre - 21:48 Mis reservas Mapa de m…" at bounding box center [291, 16] width 583 height 32
click at [177, 4] on div "menu [PERSON_NAME] Mi Viejo jueves 4. septiembre - 21:48 Mis reservas Mapa de m…" at bounding box center [291, 16] width 583 height 32
click at [178, 11] on span "Mis reservas" at bounding box center [176, 11] width 45 height 6
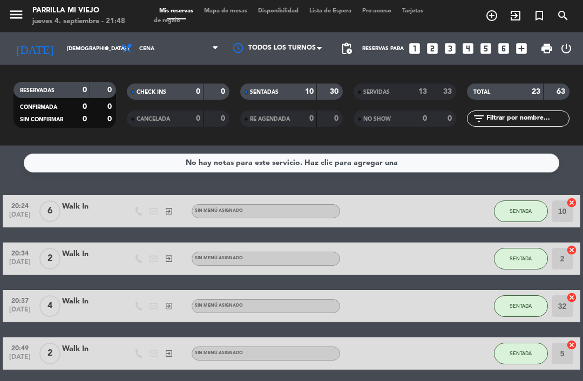
click at [246, 344] on div "20:49 [DATE] 2 Walk In exit_to_app Sin menú asignado SENTADA 5 cancel" at bounding box center [291, 354] width 577 height 32
click at [214, 364] on div "20:49 [DATE] 2 Walk In exit_to_app Sin menú asignado SENTADA 5 cancel" at bounding box center [291, 354] width 577 height 32
click at [354, 362] on div at bounding box center [385, 354] width 91 height 32
click at [309, 99] on div "SENTADAS 10 30" at bounding box center [291, 92] width 103 height 16
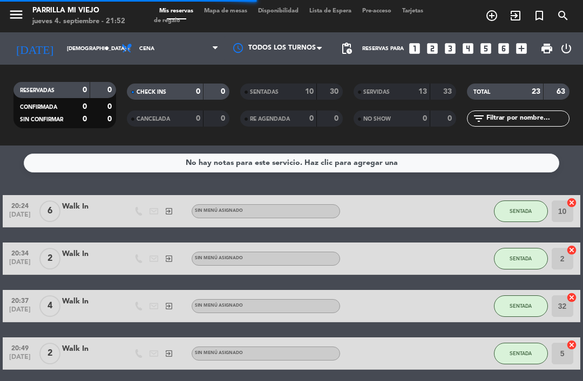
click at [221, 14] on span "Mapa de mesas" at bounding box center [226, 11] width 54 height 6
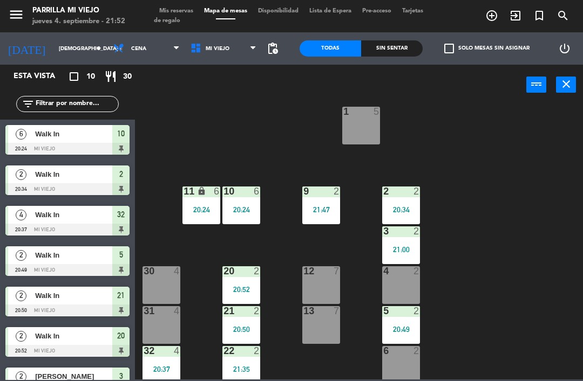
scroll to position [24, 0]
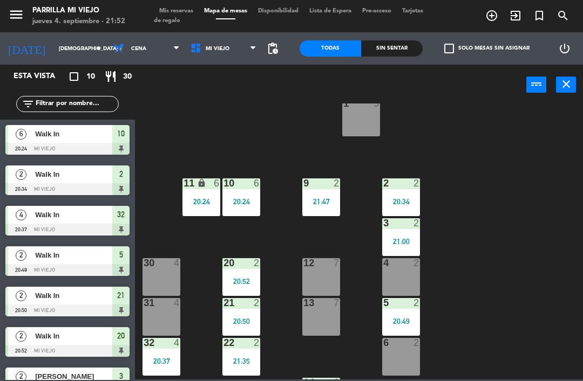
click at [393, 276] on div "4 2" at bounding box center [401, 277] width 38 height 38
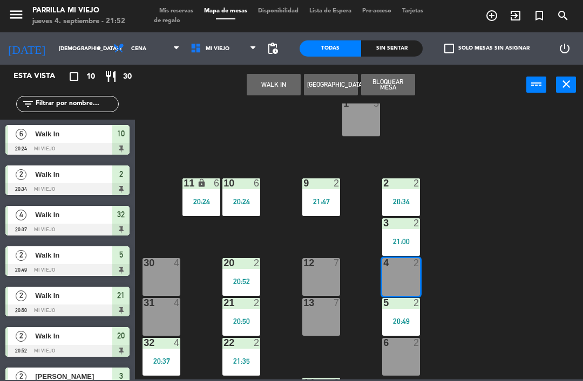
click at [277, 87] on button "WALK IN" at bounding box center [274, 85] width 54 height 22
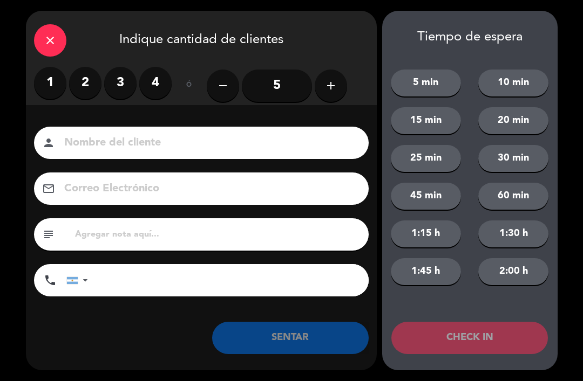
click at [53, 81] on label "1" at bounding box center [50, 83] width 32 height 32
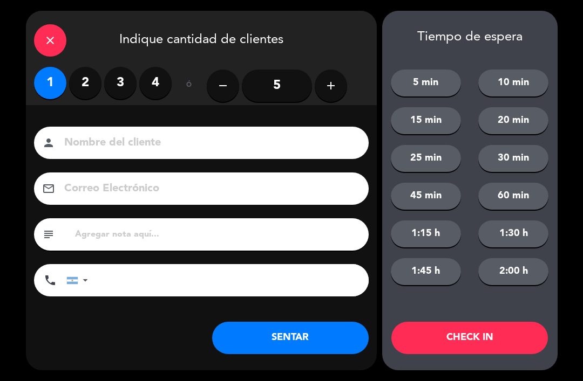
click at [296, 342] on button "SENTAR" at bounding box center [290, 338] width 156 height 32
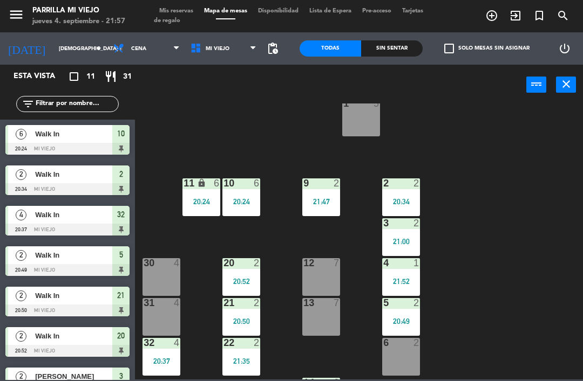
click at [393, 204] on div "20:34" at bounding box center [401, 202] width 38 height 8
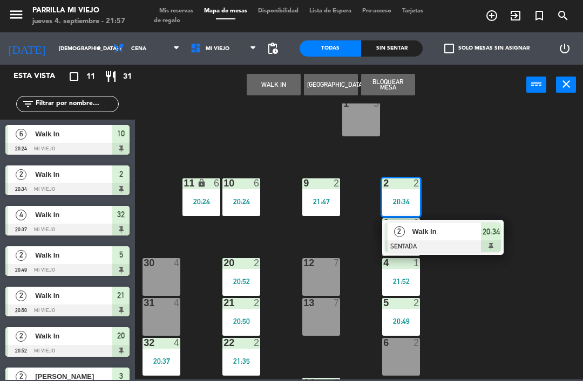
click at [489, 244] on div at bounding box center [443, 247] width 116 height 12
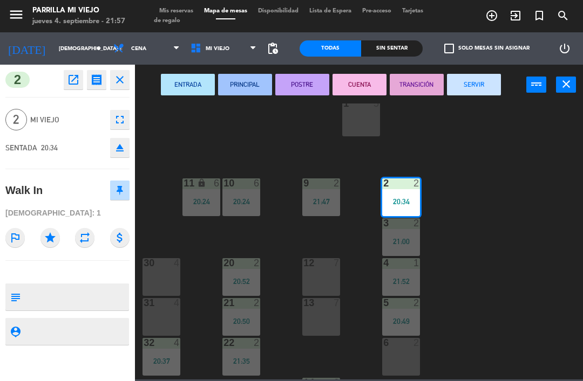
click at [461, 81] on button "SERVIR" at bounding box center [474, 85] width 54 height 22
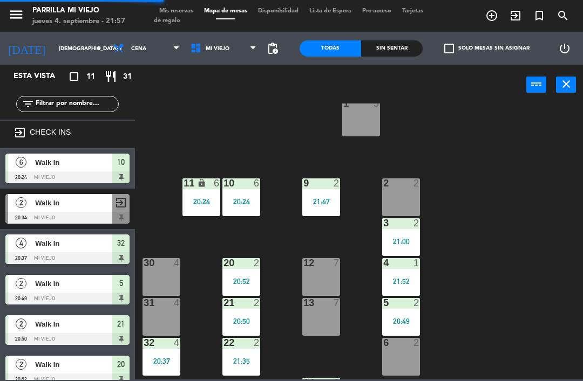
click at [543, 170] on div "1 5 2 2 9 2 21:47 10 6 20:24 11 lock 6 20:24 3 2 21:00 4 1 21:52 12 7 20 2 20:5…" at bounding box center [362, 242] width 442 height 276
click at [347, 114] on div "1 5" at bounding box center [361, 118] width 38 height 38
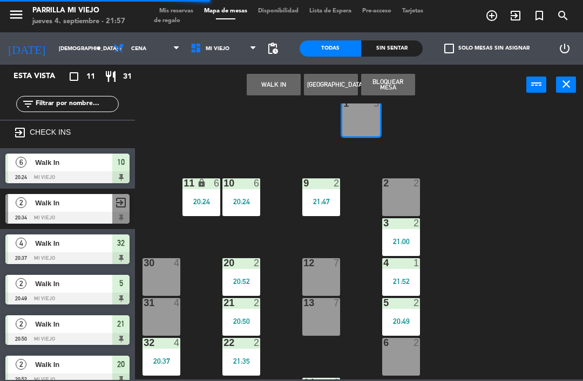
click at [260, 79] on button "WALK IN" at bounding box center [274, 85] width 54 height 22
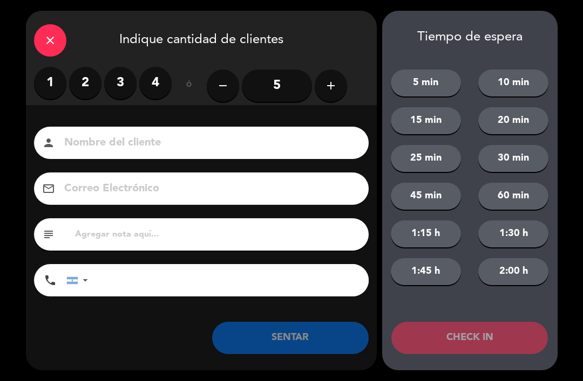
click at [288, 85] on input "5" at bounding box center [277, 86] width 70 height 32
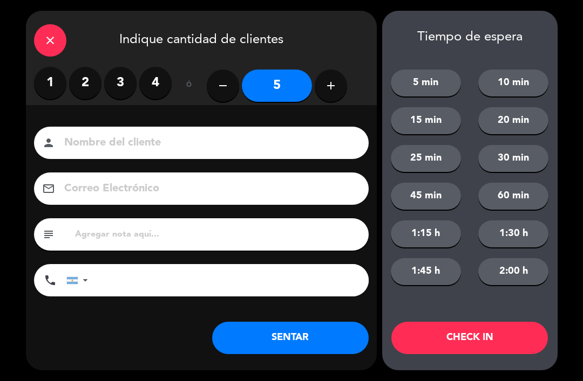
click at [326, 331] on button "SENTAR" at bounding box center [290, 338] width 156 height 32
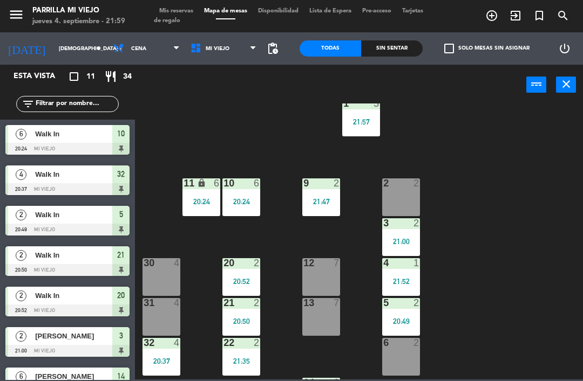
click at [172, 8] on span "Mis reservas" at bounding box center [176, 11] width 45 height 6
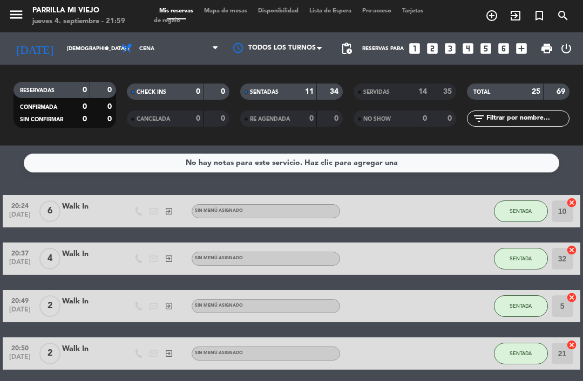
click at [282, 79] on div "SENTADAS 11 34 RE AGENDADA 0 0" at bounding box center [291, 105] width 113 height 59
click at [279, 99] on div "SENTADAS 11 34" at bounding box center [291, 92] width 103 height 16
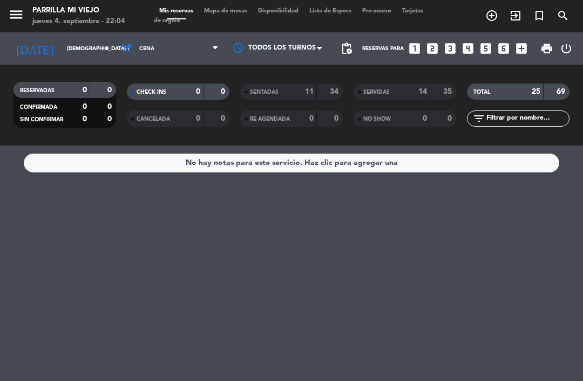
click at [224, 12] on span "Mapa de mesas" at bounding box center [226, 11] width 54 height 6
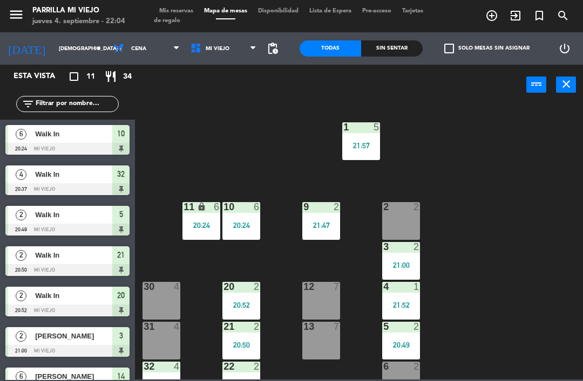
click at [235, 305] on div "20:52" at bounding box center [241, 306] width 38 height 8
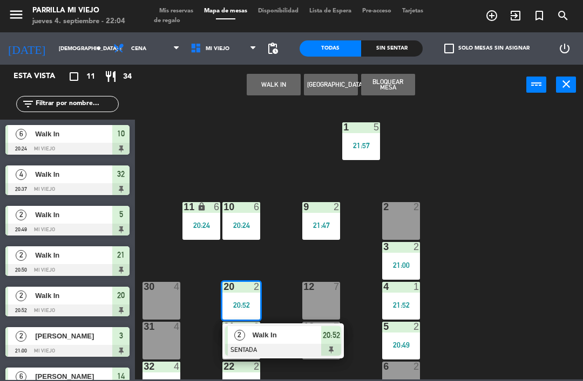
click at [329, 352] on div at bounding box center [283, 350] width 116 height 12
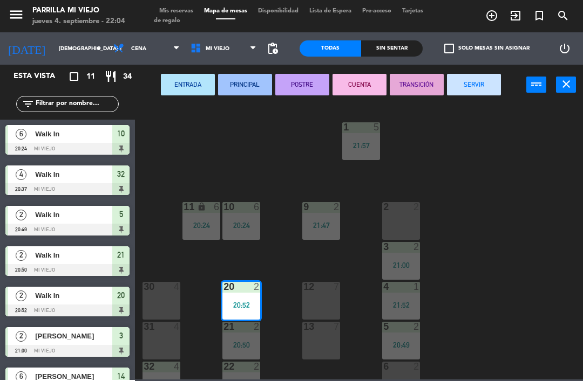
click at [466, 82] on button "SERVIR" at bounding box center [474, 85] width 54 height 22
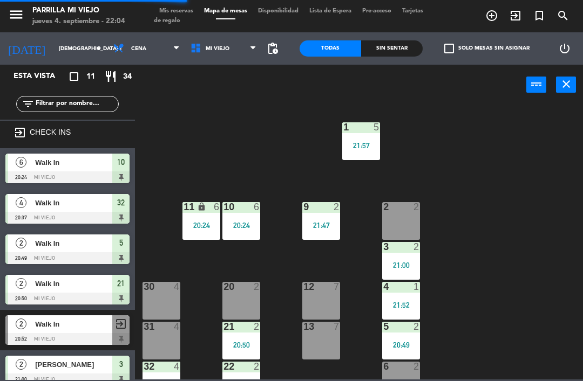
click at [238, 311] on div "20 2" at bounding box center [241, 301] width 38 height 38
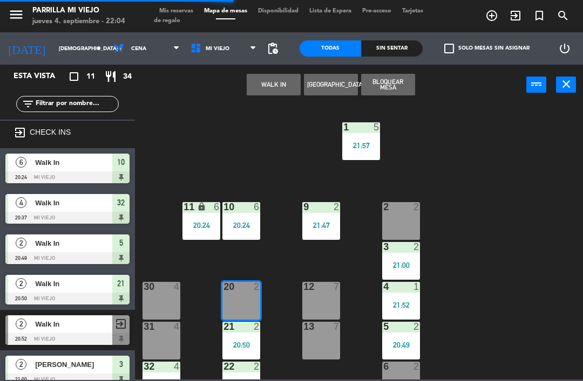
click at [269, 83] on button "WALK IN" at bounding box center [274, 85] width 54 height 22
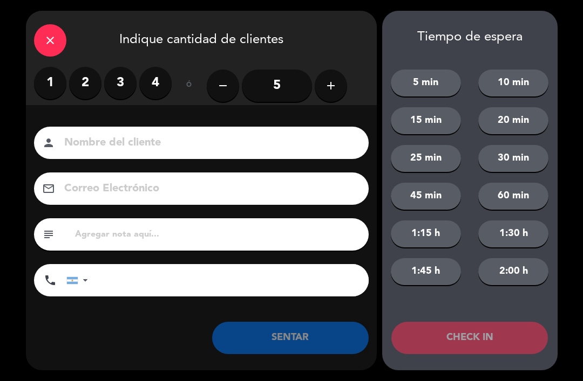
click at [88, 84] on label "2" at bounding box center [85, 83] width 32 height 32
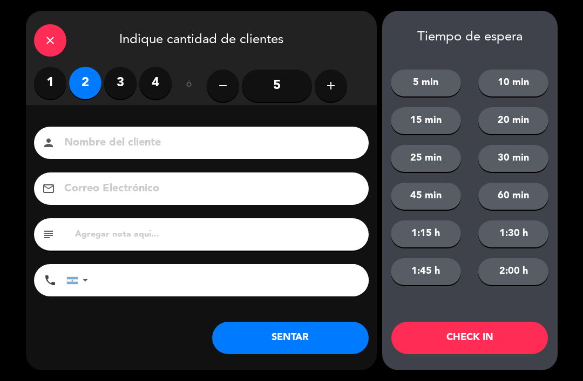
click at [304, 350] on button "SENTAR" at bounding box center [290, 338] width 156 height 32
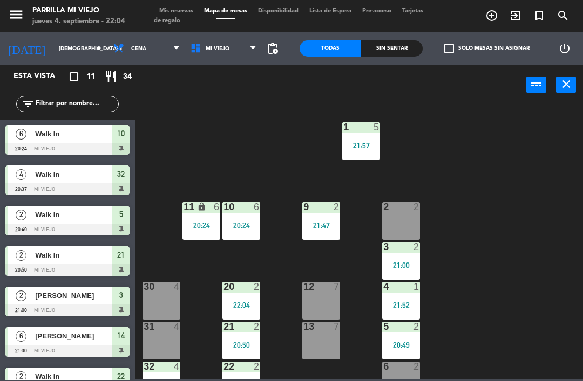
click at [186, 13] on span "Mis reservas" at bounding box center [176, 11] width 45 height 6
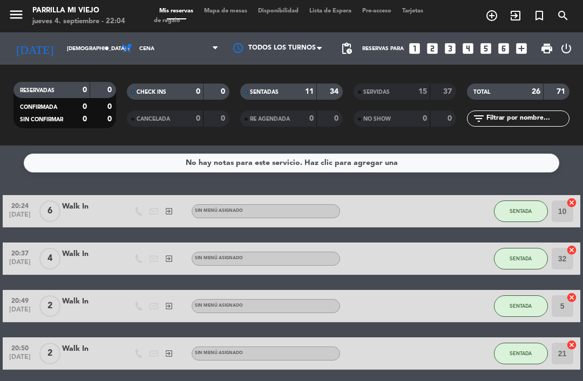
click at [305, 94] on strong "11" at bounding box center [309, 92] width 9 height 8
click at [233, 8] on span "Mapa de mesas" at bounding box center [226, 11] width 54 height 6
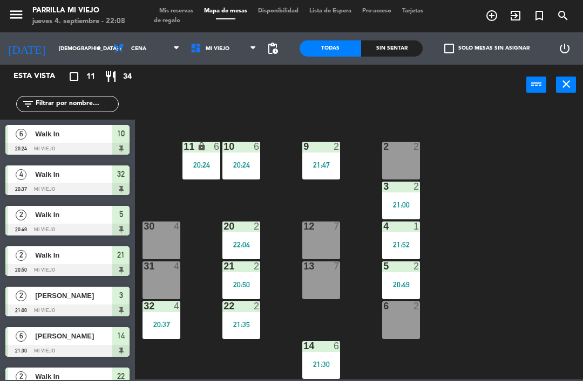
scroll to position [60, 0]
click at [201, 2] on div "menu [PERSON_NAME] Mi Viejo jueves 4. septiembre - 22:08 Mis reservas Mapa de m…" at bounding box center [291, 16] width 583 height 32
click at [417, 42] on div "Sin sentar" at bounding box center [392, 48] width 62 height 16
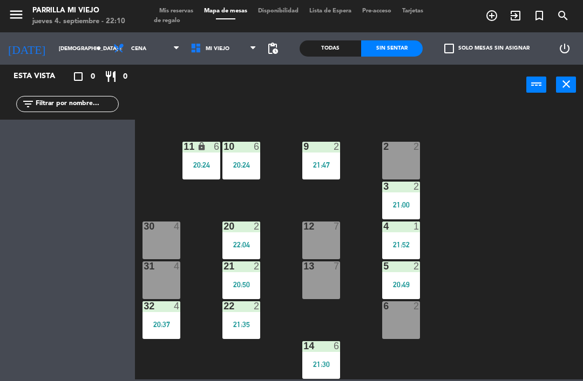
click at [401, 44] on div "Sin sentar" at bounding box center [392, 48] width 62 height 16
click at [579, 363] on div "1 5 21:57 2 2 9 2 21:47 10 6 20:24 11 lock 6 20:24 3 2 21:00 4 1 21:52 12 7 20 …" at bounding box center [362, 242] width 442 height 276
click at [392, 378] on div "1 5 21:57 2 2 9 2 21:47 10 6 20:24 11 lock 6 20:24 3 2 21:00 4 1 21:52 12 7 20 …" at bounding box center [362, 242] width 442 height 276
click at [45, 355] on div "Esta vista crop_square 0 restaurant 0 filter_list" at bounding box center [67, 223] width 135 height 317
click at [258, 378] on div "1 5 21:57 2 2 9 2 21:47 10 6 20:24 11 lock 6 20:24 3 2 21:00 4 1 21:52 12 7 20 …" at bounding box center [362, 242] width 442 height 276
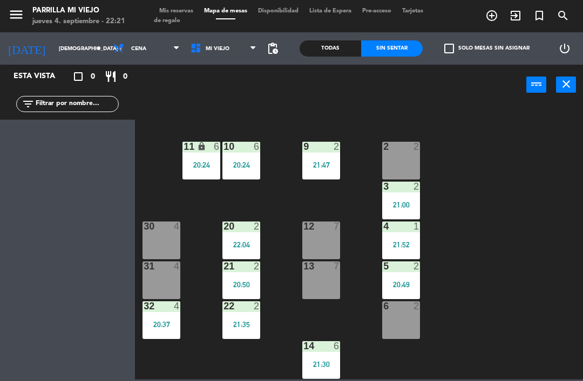
click at [165, 9] on span "Mis reservas" at bounding box center [176, 11] width 45 height 6
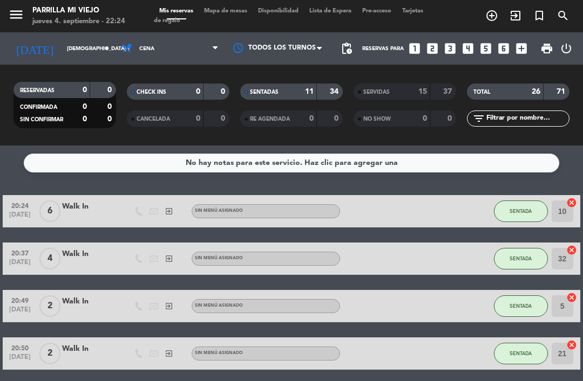
click at [279, 85] on div "SENTADAS 11 34" at bounding box center [291, 92] width 103 height 16
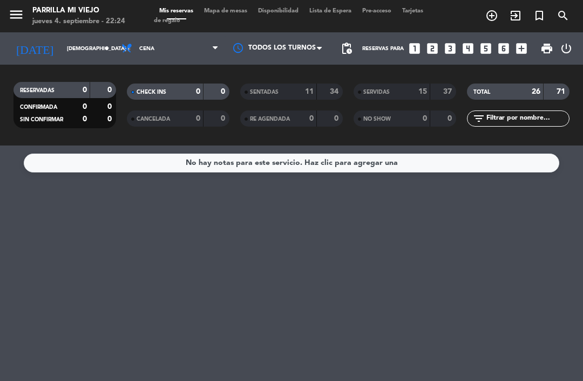
click at [213, 22] on span "Tarjetas de regalo" at bounding box center [288, 16] width 269 height 16
click at [227, 11] on span "Mapa de mesas" at bounding box center [226, 11] width 54 height 6
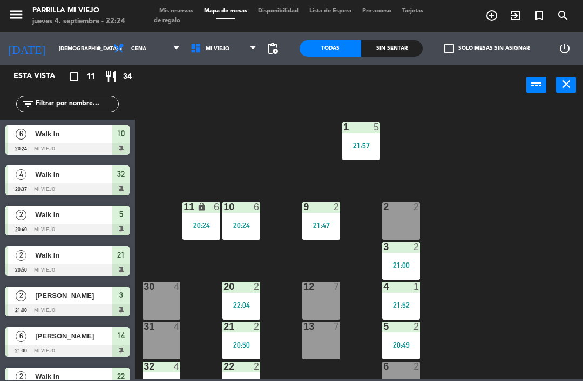
click at [236, 213] on div "10 6" at bounding box center [241, 207] width 38 height 11
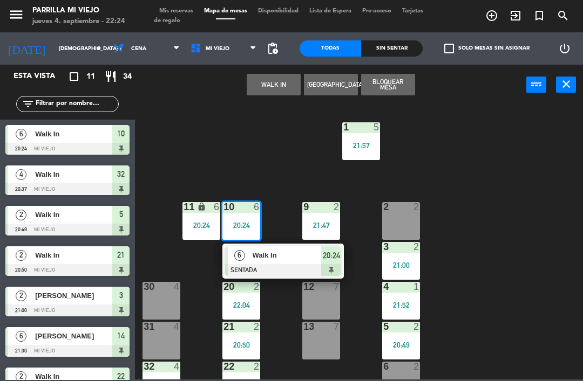
click at [203, 219] on div "11 lock 6 20:24" at bounding box center [201, 221] width 38 height 38
click at [339, 259] on span "20:24" at bounding box center [331, 255] width 17 height 13
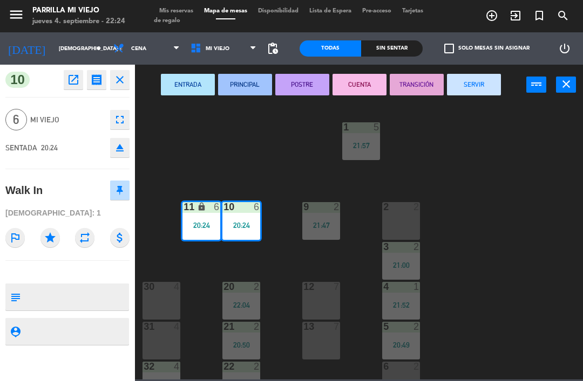
click at [468, 83] on button "SERVIR" at bounding box center [474, 85] width 54 height 22
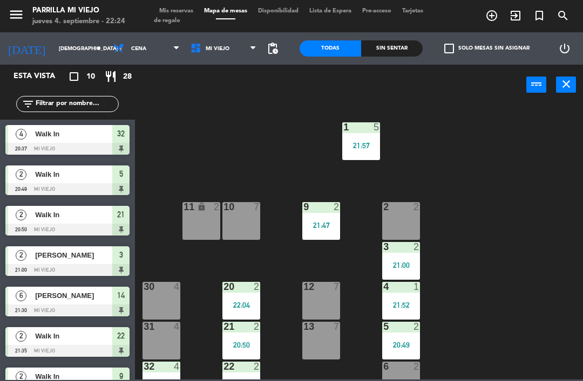
scroll to position [-1, 0]
click at [370, 43] on div "Sin sentar" at bounding box center [392, 48] width 62 height 16
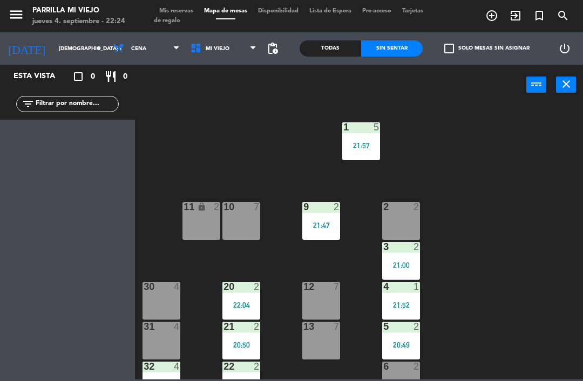
scroll to position [0, 0]
click at [573, 278] on div "1 5 21:57 2 2 9 2 21:47 10 7 11 lock 2 3 2 21:00 4 1 21:52 12 7 20 2 22:04 30 4…" at bounding box center [362, 242] width 442 height 276
click at [488, 132] on div "1 5 21:57 2 2 9 2 21:47 10 7 11 lock 2 3 2 21:00 4 1 21:52 12 7 20 2 22:04 30 4…" at bounding box center [362, 242] width 442 height 276
click at [1, 166] on div "Esta vista crop_square 0 restaurant 0 filter_list" at bounding box center [67, 223] width 135 height 317
